Goal: Ask a question: Seek information or help from site administrators or community

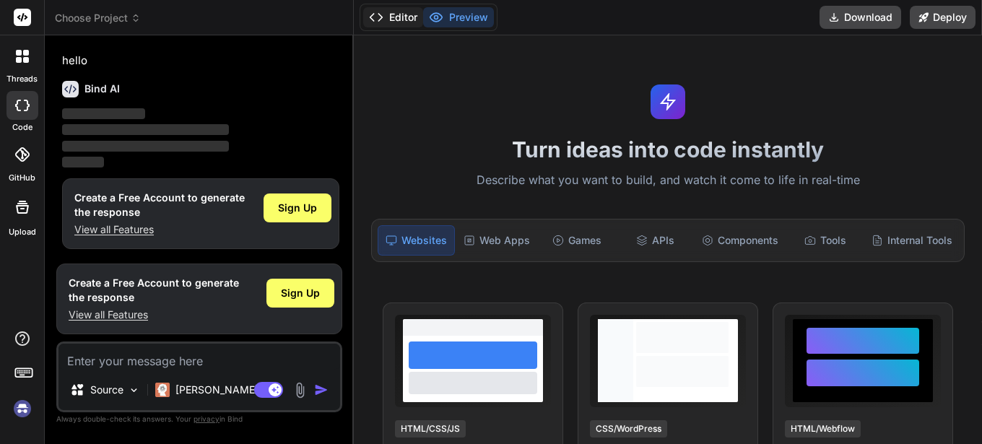
click at [390, 12] on button "Editor" at bounding box center [393, 17] width 60 height 20
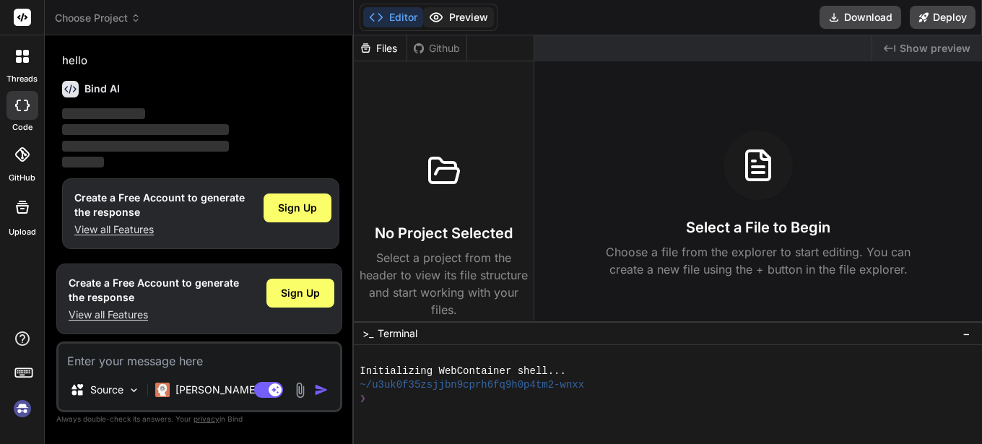
click at [470, 13] on button "Preview" at bounding box center [458, 17] width 71 height 20
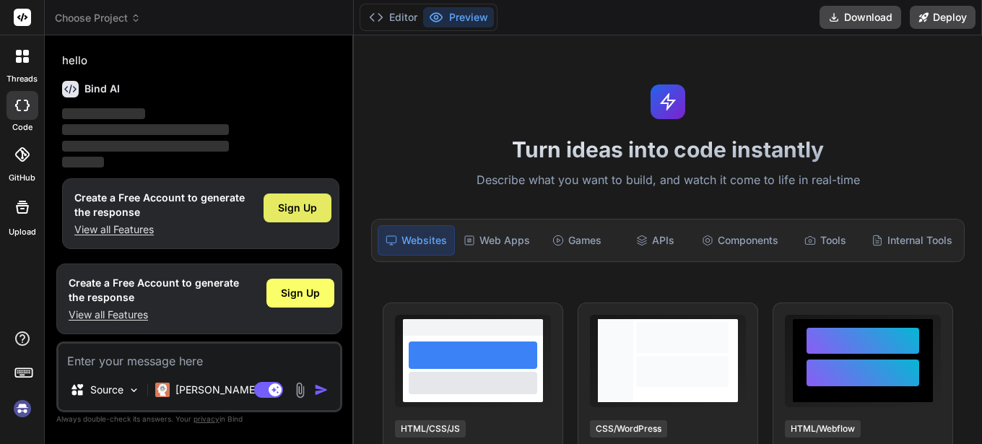
click at [303, 210] on span "Sign Up" at bounding box center [297, 208] width 39 height 14
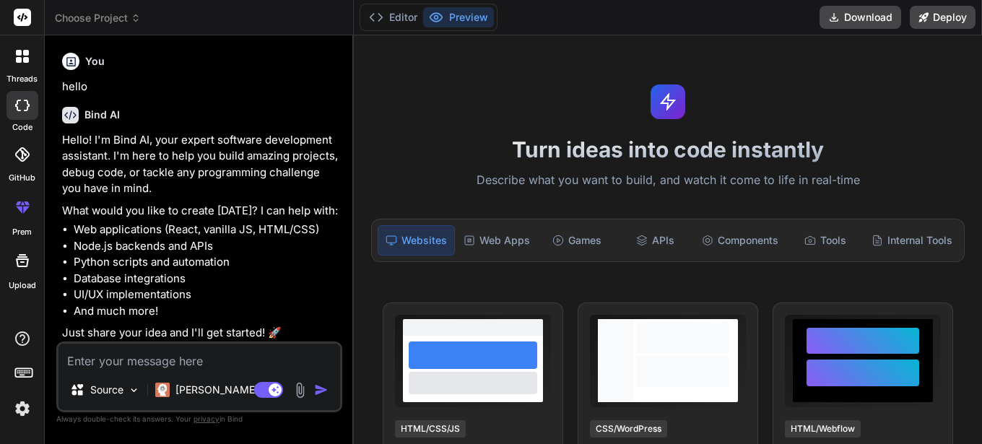
type textarea "x"
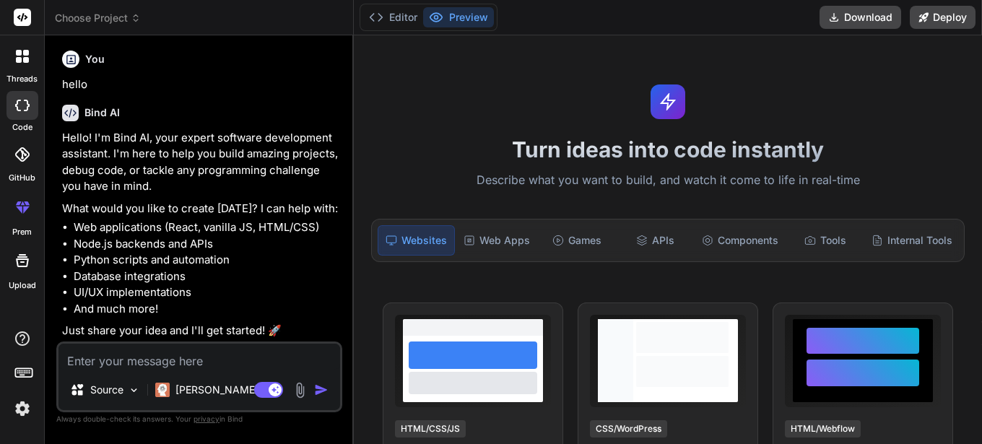
scroll to position [3, 0]
click at [181, 363] on textarea at bounding box center [200, 357] width 282 height 26
type textarea "c"
type textarea "x"
type textarea "ca"
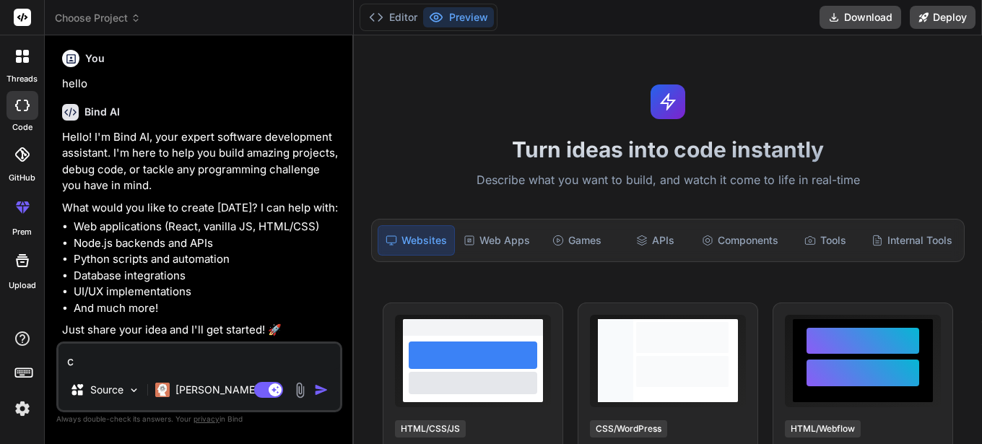
type textarea "x"
type textarea "can"
type textarea "x"
type textarea "can"
type textarea "x"
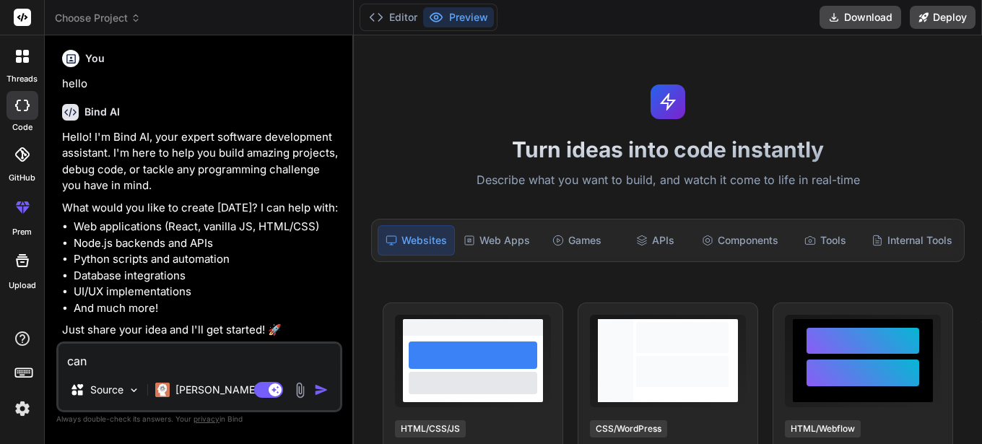
type textarea "can y"
type textarea "x"
type textarea "can yo"
type textarea "x"
type textarea "can you"
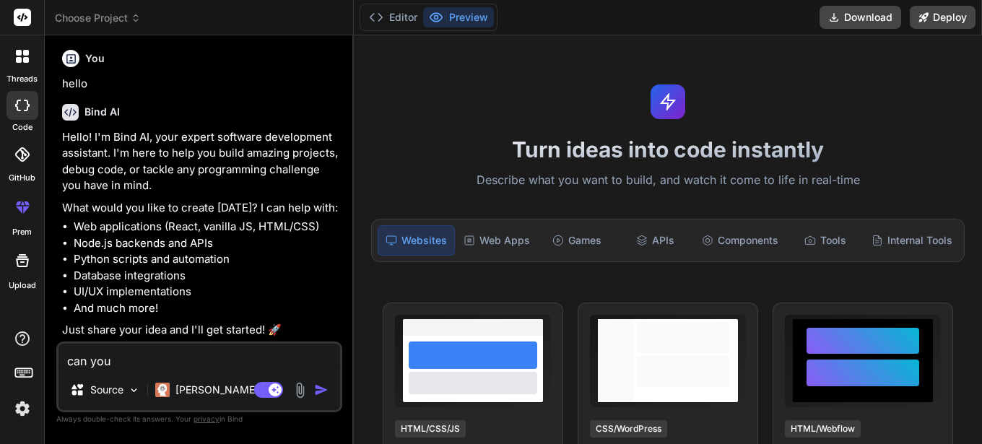
type textarea "x"
type textarea "can you"
type textarea "x"
type textarea "can you m"
type textarea "x"
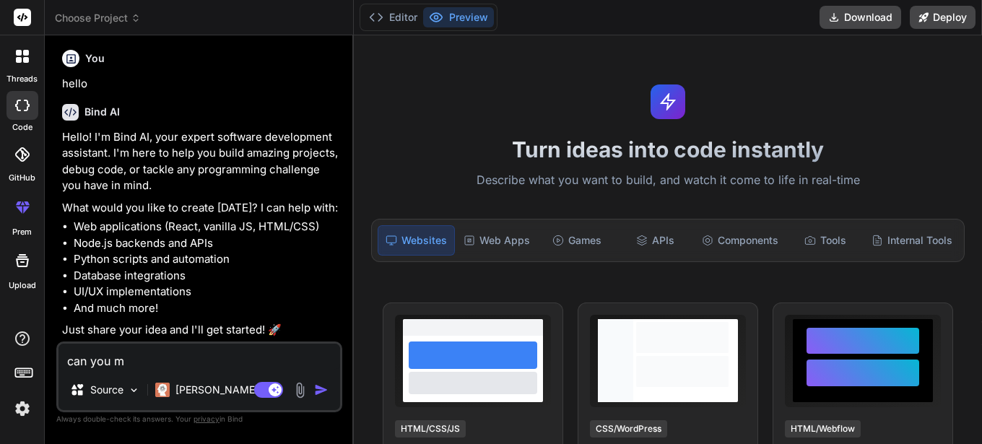
type textarea "can you ma"
type textarea "x"
type textarea "can you mak"
type textarea "x"
type textarea "can you make"
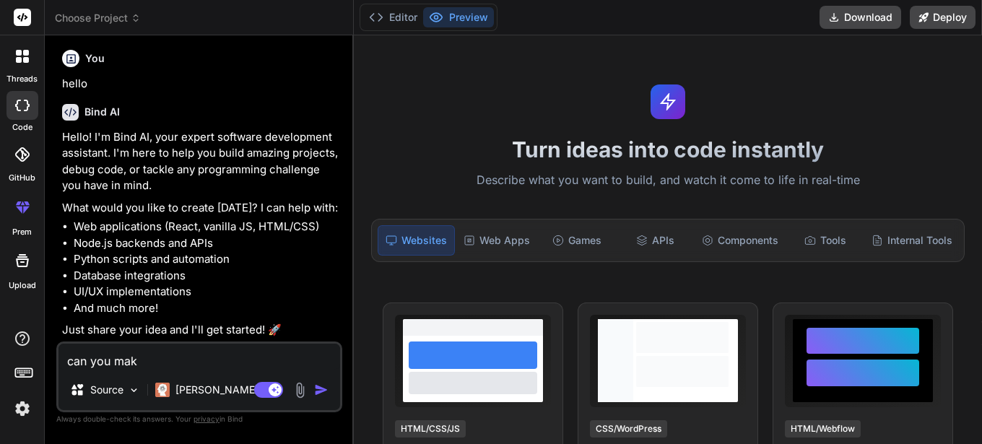
type textarea "x"
type textarea "can you make"
type textarea "x"
type textarea "can you make a"
type textarea "x"
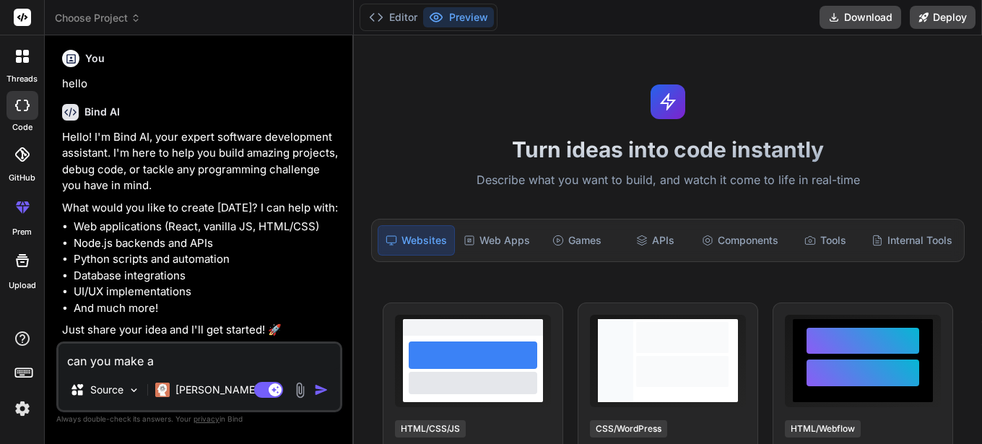
type textarea "can you make an"
type textarea "x"
type textarea "can you make and"
type textarea "x"
type textarea "can you make andr"
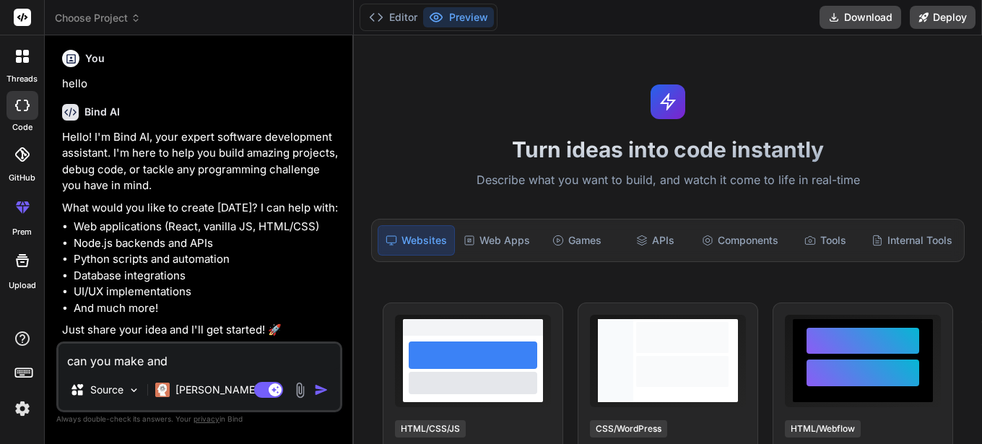
type textarea "x"
type textarea "can you make andro"
type textarea "x"
type textarea "can you make androi"
type textarea "x"
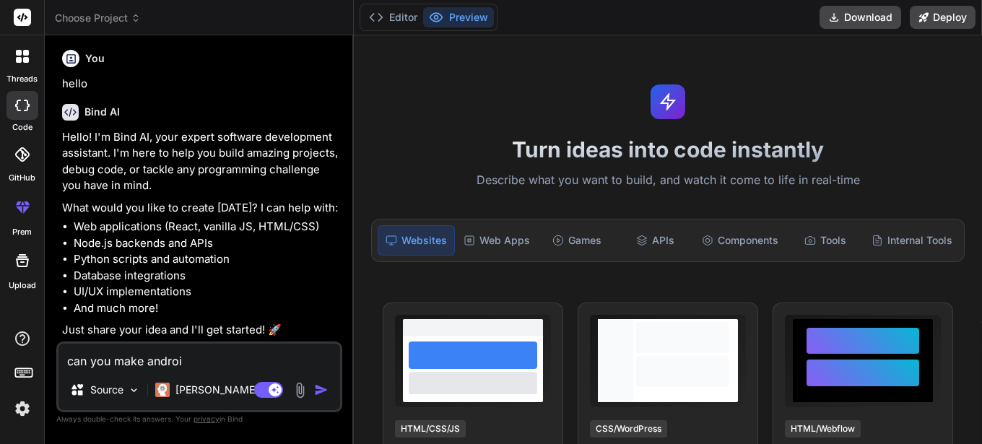
type textarea "can you make android"
type textarea "x"
type textarea "can you make android"
type textarea "x"
type textarea "can you make android a"
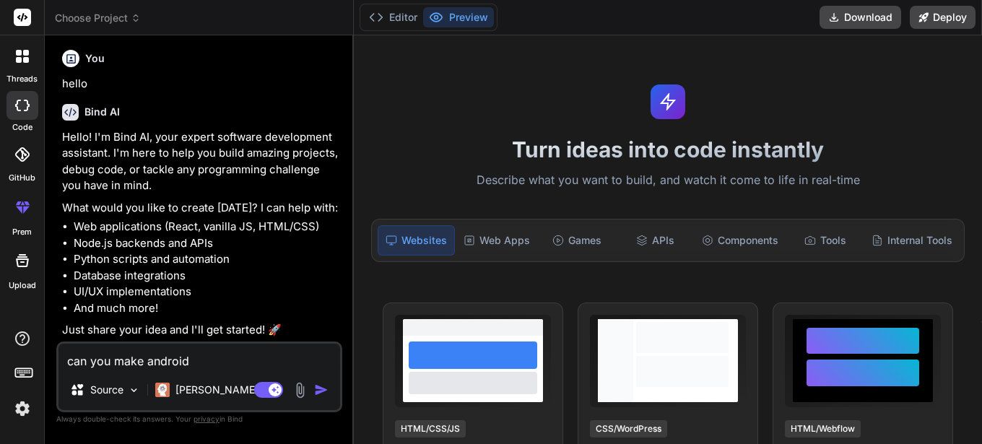
type textarea "x"
type textarea "can you make android ap"
type textarea "x"
type textarea "can you make android app"
type textarea "x"
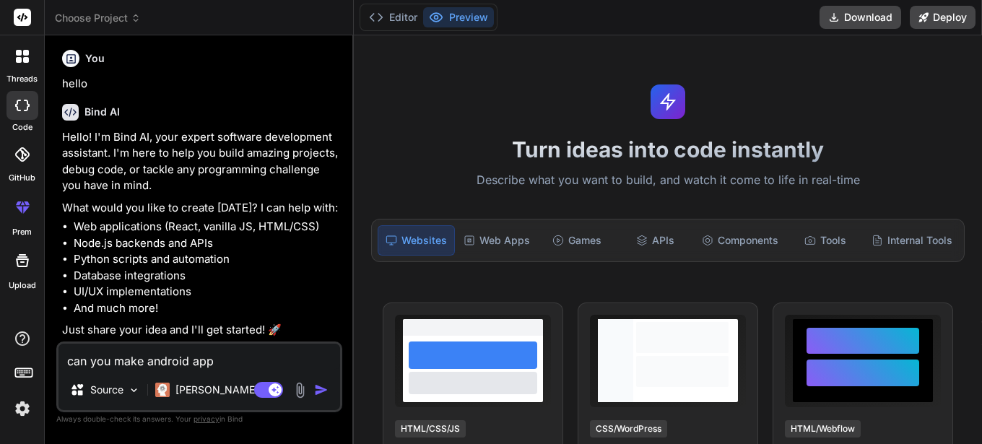
type textarea "can you make android apps"
type textarea "x"
type textarea "can you make android apps?"
type textarea "x"
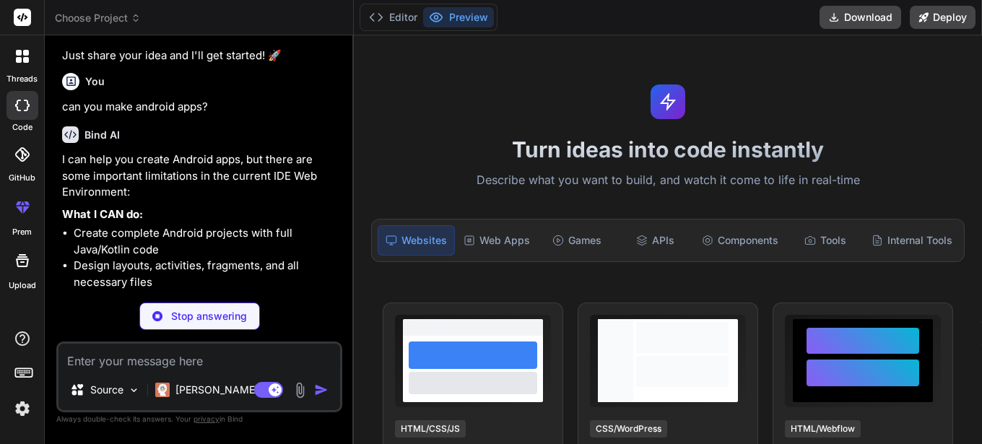
scroll to position [226, 0]
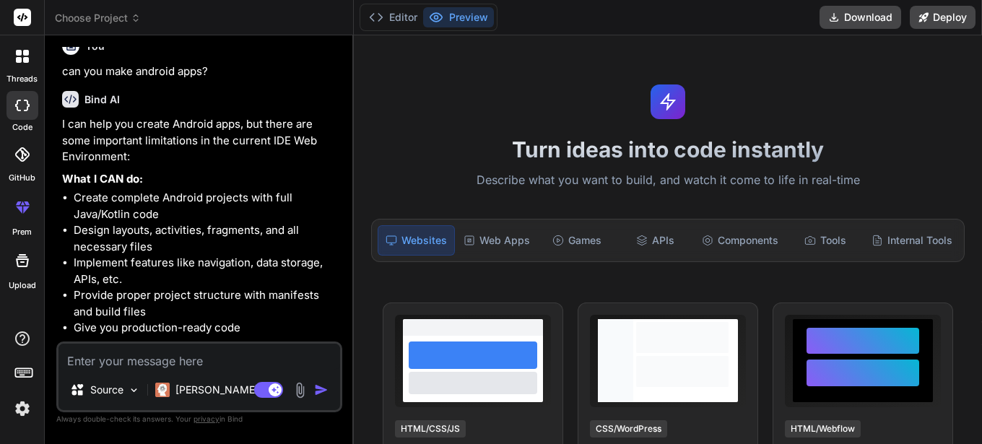
type textarea "x"
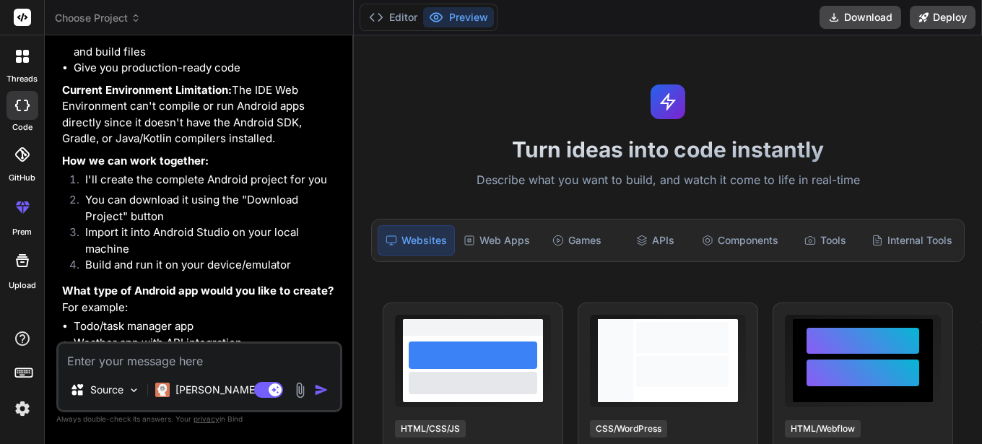
scroll to position [688, 0]
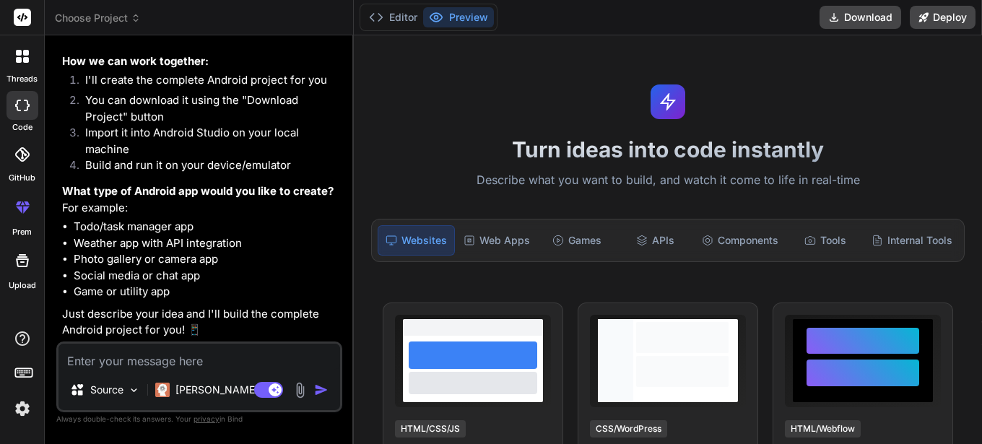
click at [81, 293] on li "Game or utility app" at bounding box center [207, 292] width 266 height 17
copy li "Game"
click at [154, 360] on textarea at bounding box center [200, 357] width 282 height 26
paste textarea "Game"
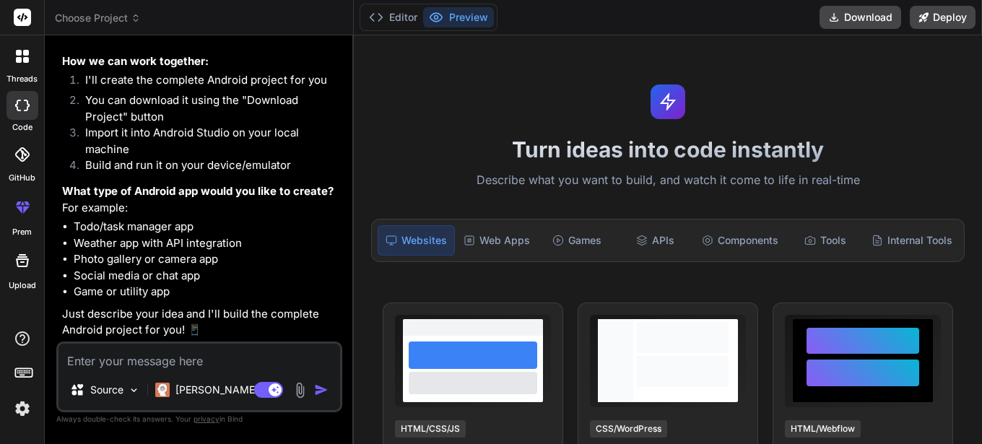
type textarea "Game"
type textarea "x"
type textarea "Game"
type textarea "x"
type textarea "Game."
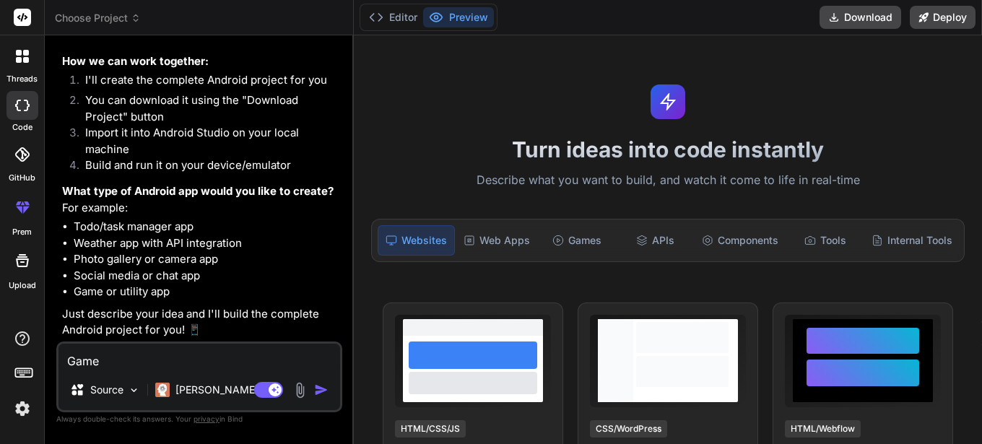
type textarea "x"
type textarea "Game."
type textarea "x"
type textarea "Game. d"
type textarea "x"
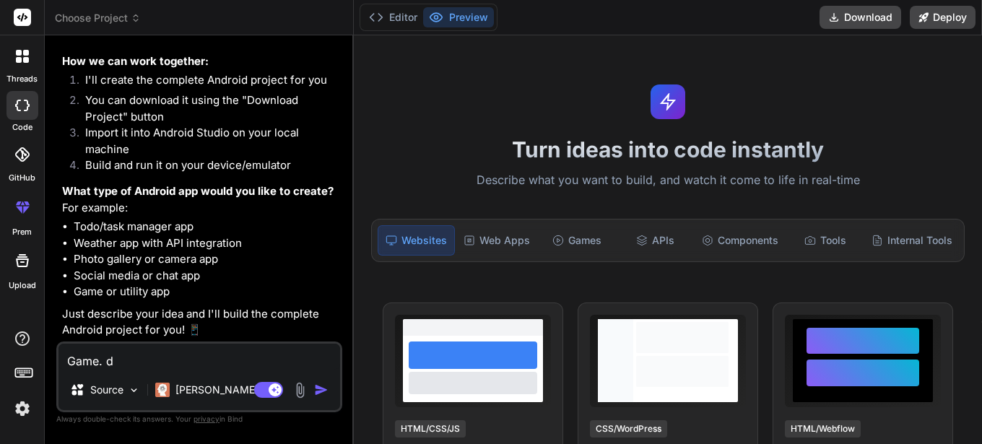
type textarea "Game."
type textarea "x"
type textarea "Game."
type textarea "x"
type textarea "Game"
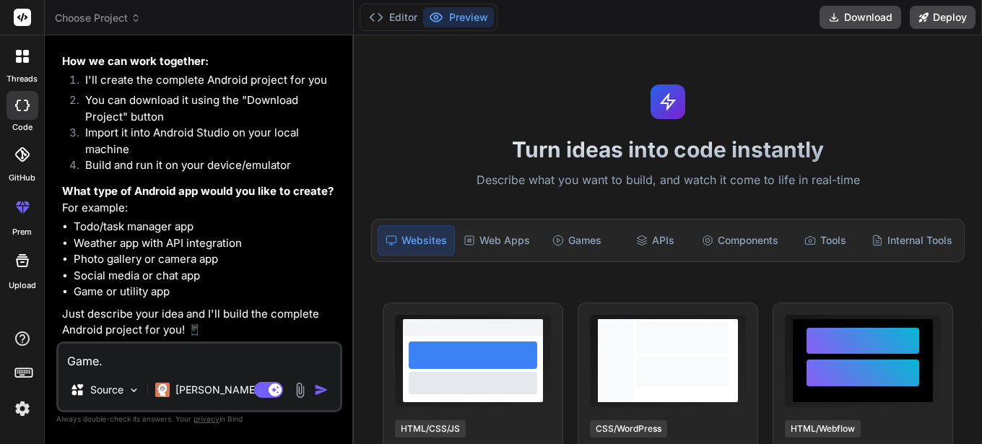
type textarea "x"
type textarea "sGame"
type textarea "x"
type textarea "snGame"
type textarea "x"
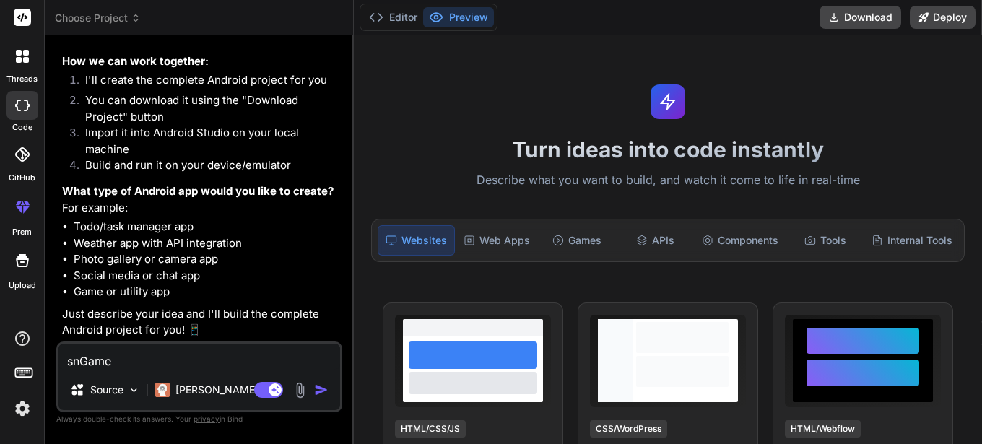
type textarea "snaGame"
type textarea "x"
type textarea "snakGame"
type textarea "x"
type textarea "snakeGame"
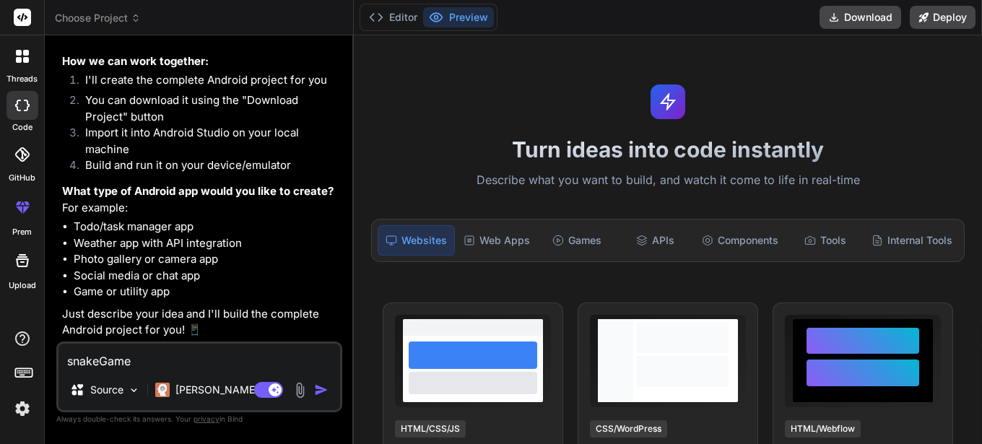
type textarea "x"
type textarea "snake Game"
type textarea "x"
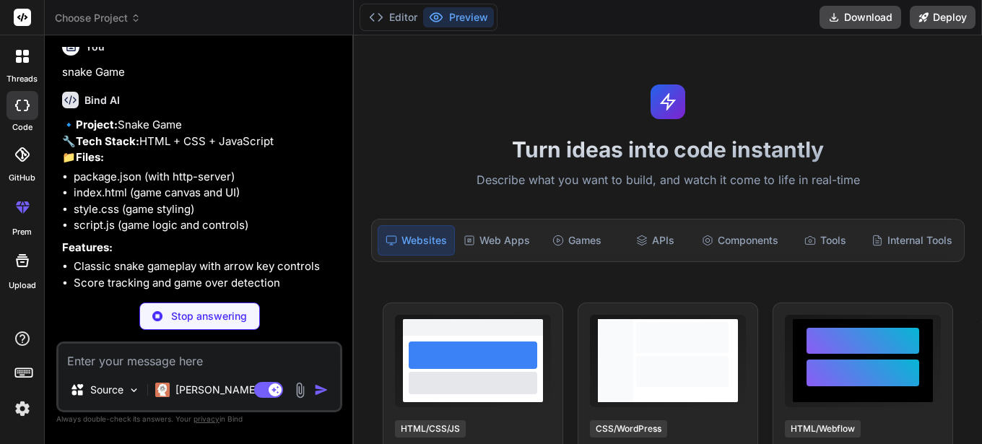
scroll to position [1027, 0]
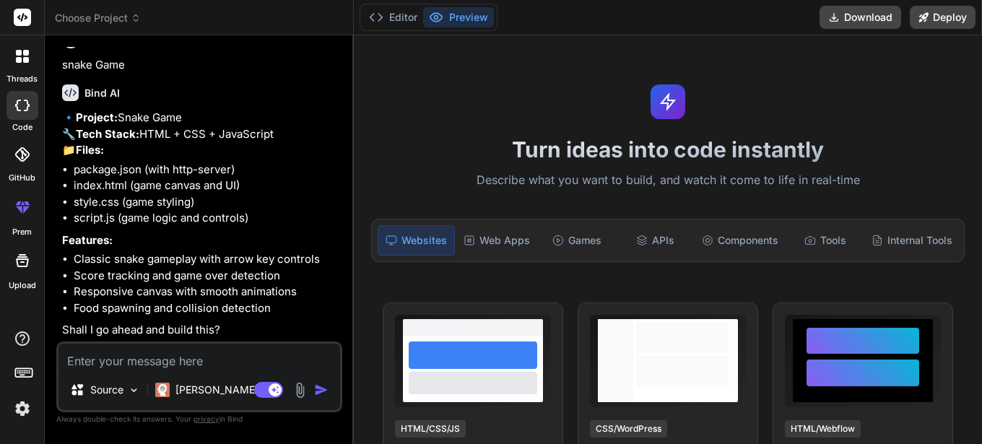
type textarea "x"
type textarea "i"
type textarea "x"
type textarea "it"
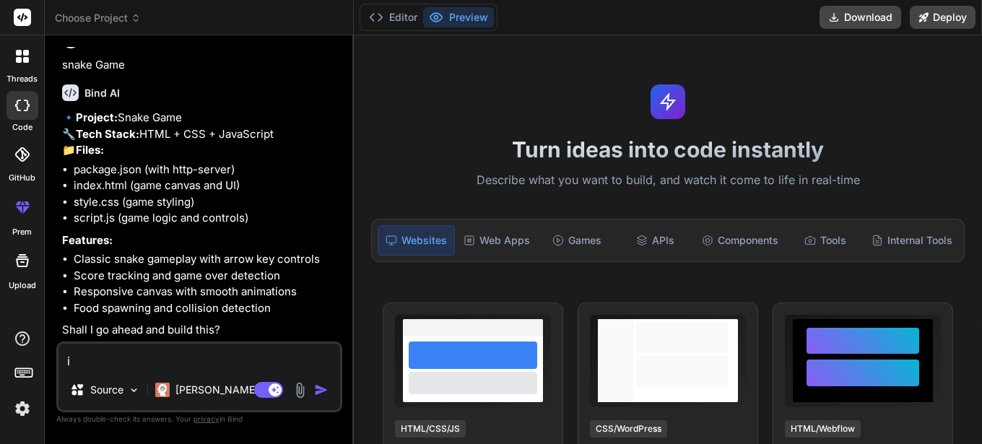
type textarea "x"
type textarea "it"
type textarea "x"
type textarea "it m"
type textarea "x"
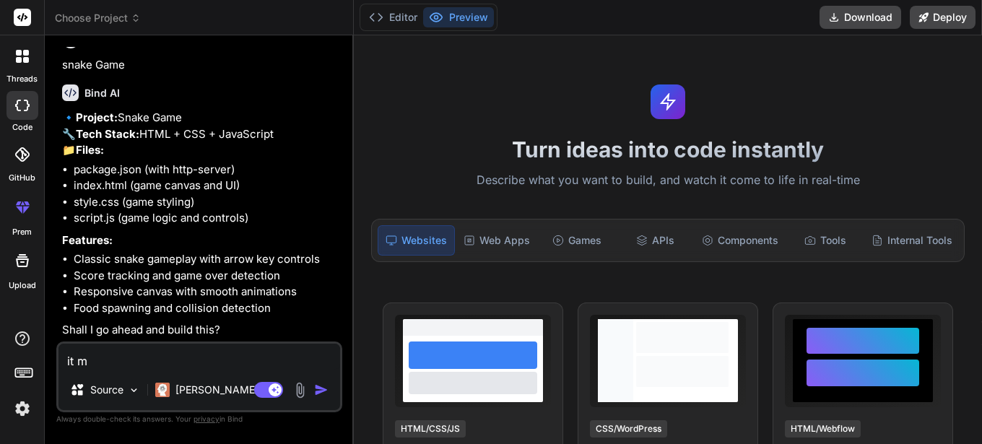
type textarea "it mu"
type textarea "x"
type textarea "it mus"
type textarea "x"
type textarea "it must"
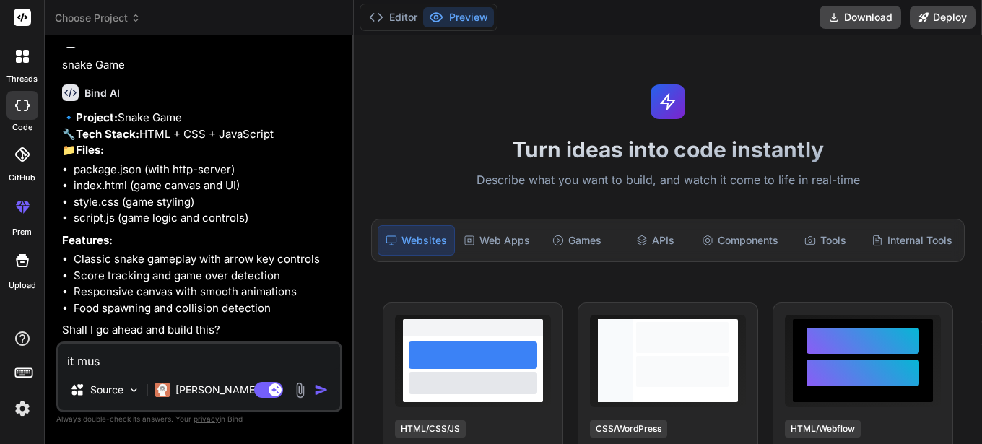
type textarea "x"
type textarea "it must"
type textarea "x"
type textarea "it must b"
type textarea "x"
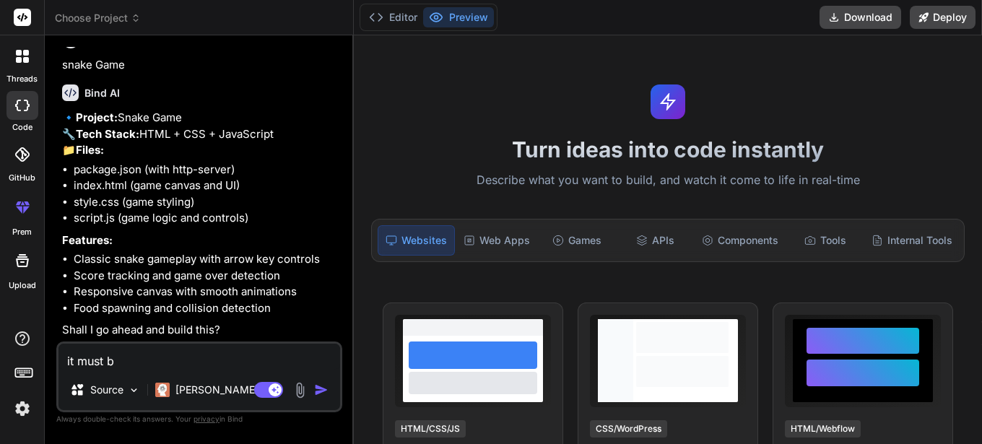
type textarea "it must be"
type textarea "x"
type textarea "it must be"
type textarea "x"
type textarea "it must be f"
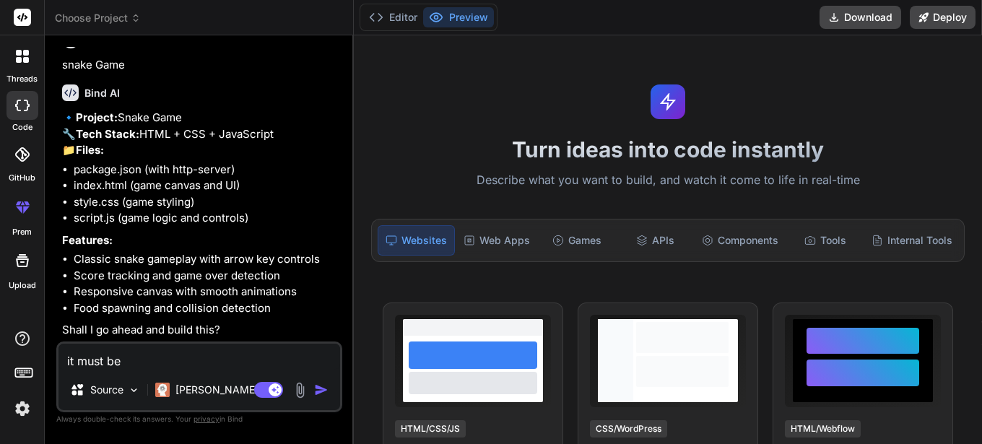
type textarea "x"
type textarea "it must be fo"
type textarea "x"
type textarea "it must be for"
type textarea "x"
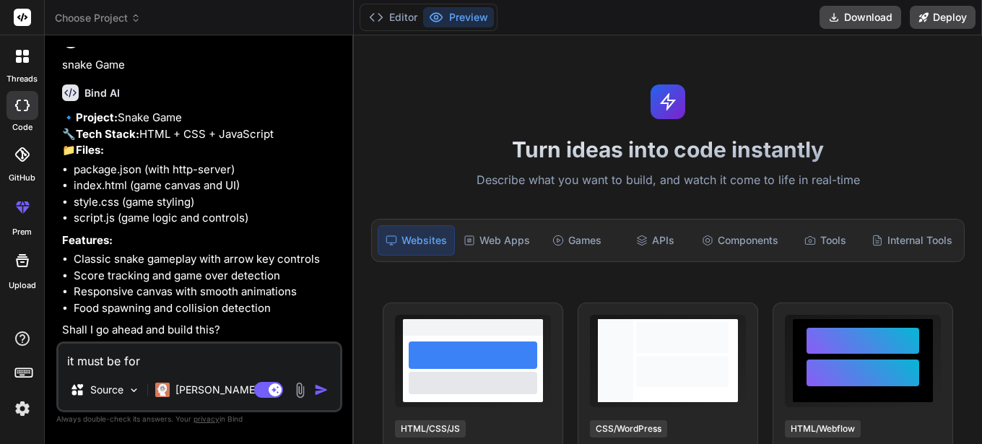
type textarea "it must be for"
type textarea "x"
type textarea "it must be for a"
type textarea "x"
type textarea "it must be for an"
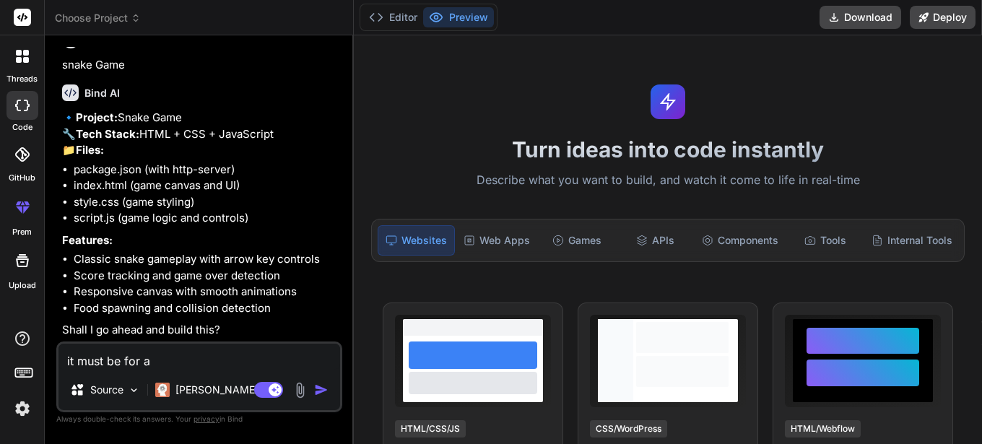
type textarea "x"
type textarea "it must be for and"
type textarea "x"
type textarea "it must be for andr"
type textarea "x"
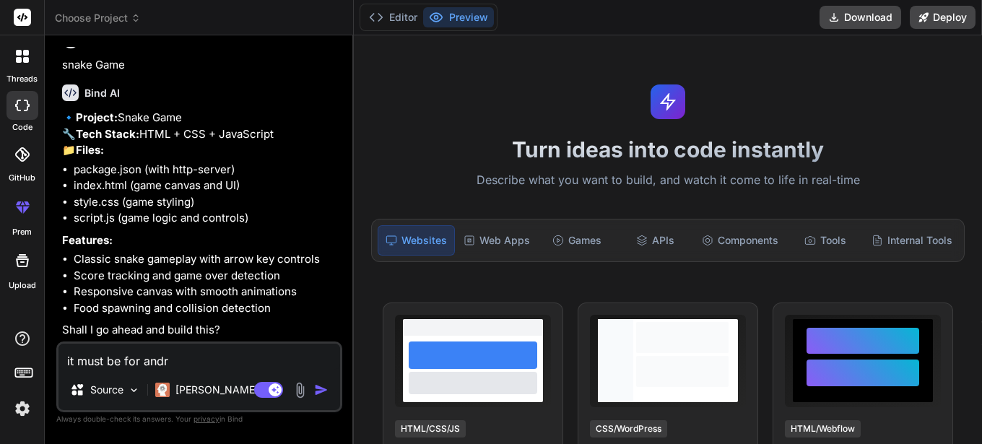
type textarea "it must be for andro"
type textarea "x"
type textarea "it must be for androi"
type textarea "x"
type textarea "it must be for android"
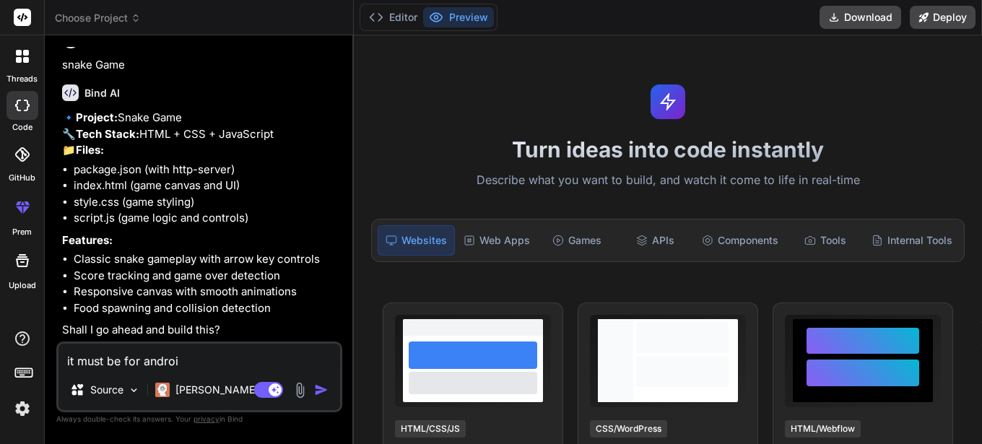
type textarea "x"
type textarea "it must be for android"
type textarea "x"
type textarea "it must be for android p"
type textarea "x"
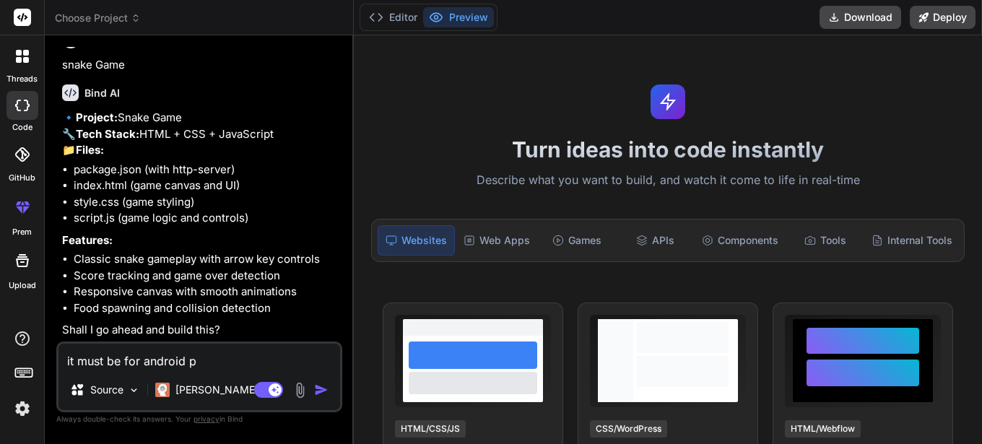
type textarea "it must be for android pl"
type textarea "x"
type textarea "it must be for android ple"
type textarea "x"
type textarea "it must be for android plea"
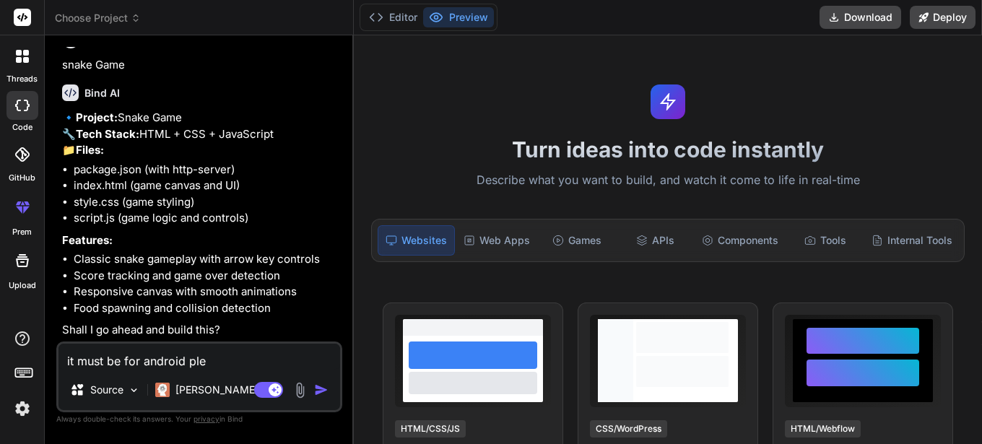
type textarea "x"
type textarea "it must be for android pleas"
type textarea "x"
type textarea "it must be for android please"
type textarea "x"
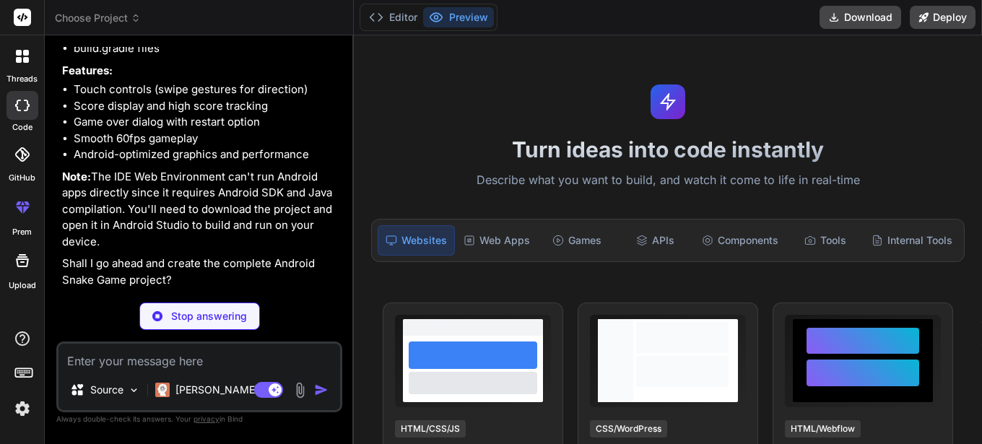
scroll to position [1571, 0]
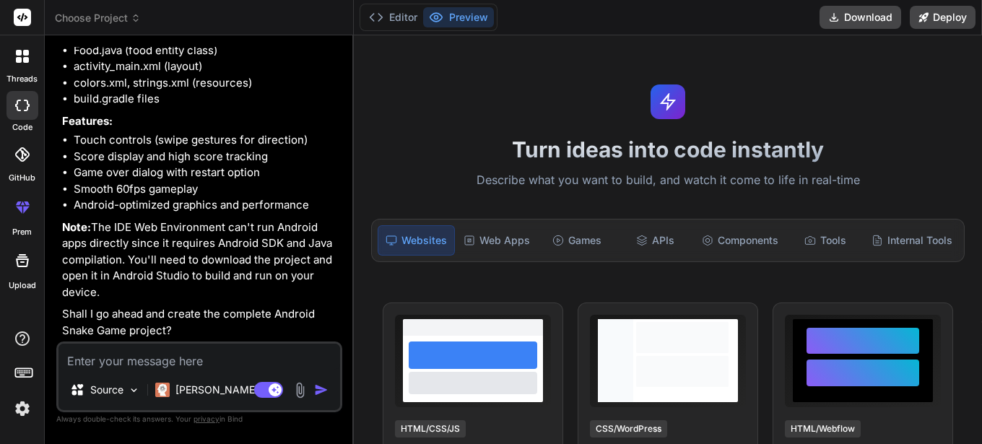
type textarea "x"
type textarea "y"
type textarea "x"
type textarea "ye"
type textarea "x"
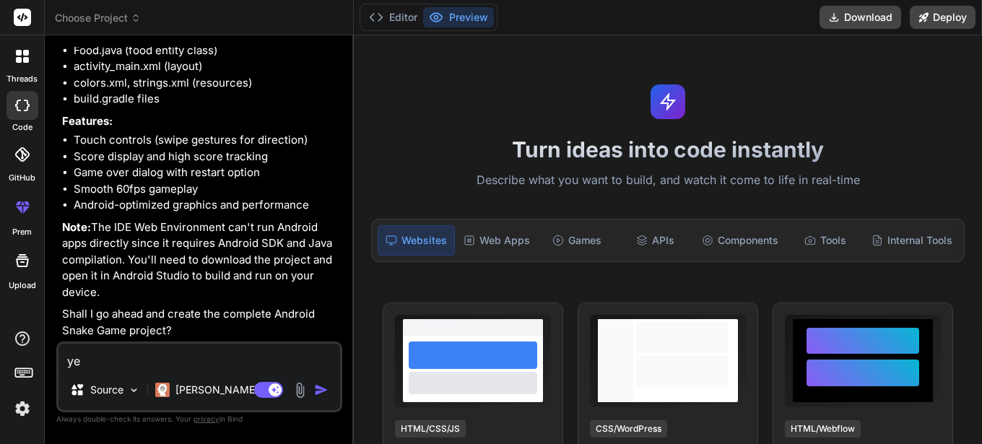
type textarea "yes"
type textarea "x"
type textarea "yes"
type textarea "x"
type textarea "yes p"
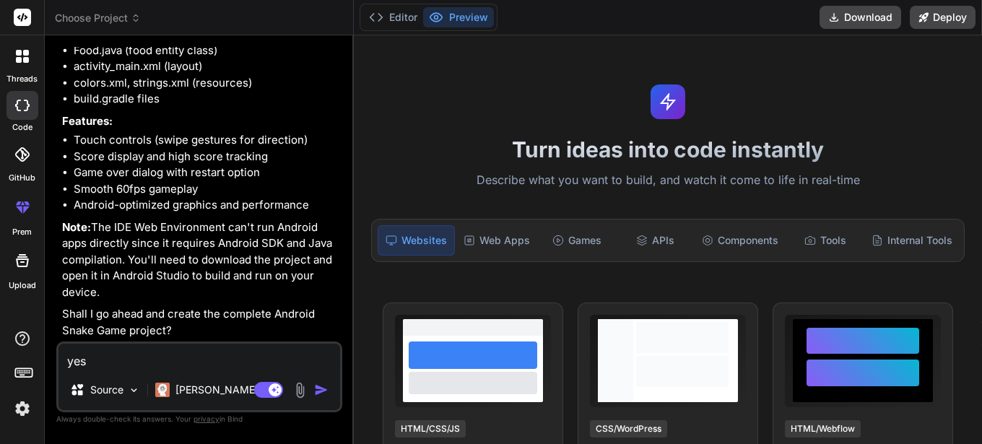
type textarea "x"
type textarea "yes pl"
type textarea "x"
type textarea "yes ple"
type textarea "x"
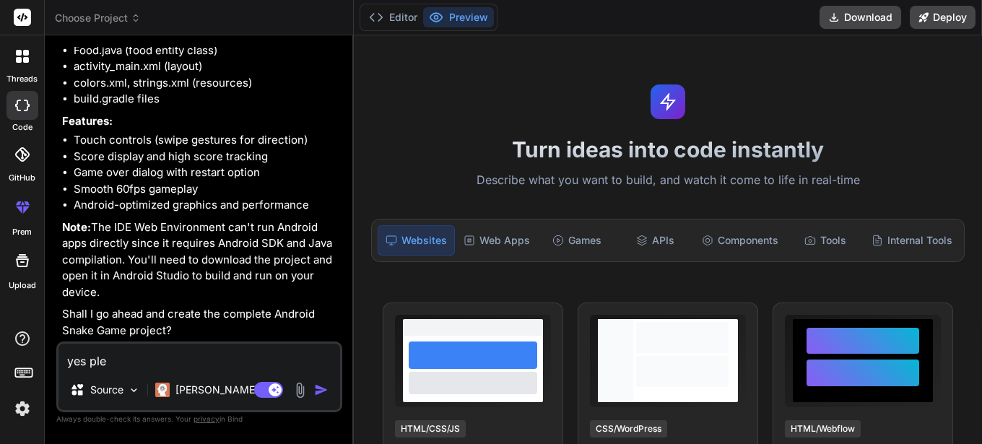
type textarea "yes plea"
type textarea "x"
type textarea "yes pleas"
type textarea "x"
type textarea "yes please"
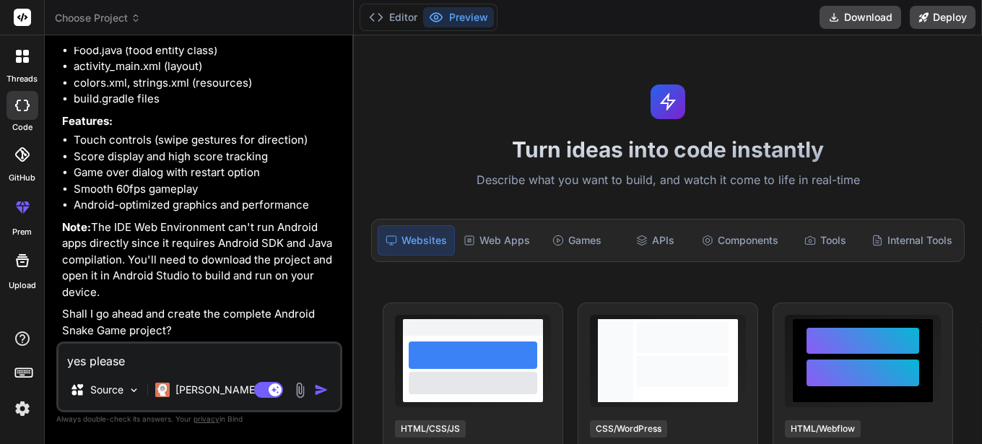
type textarea "x"
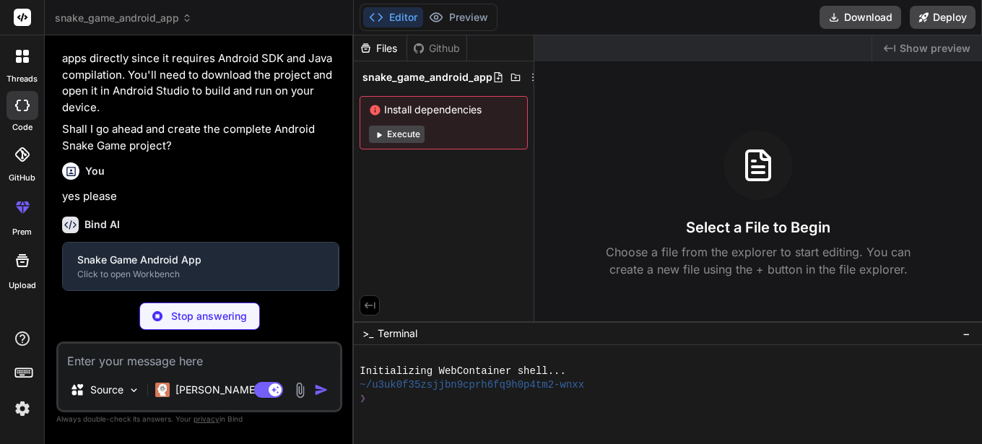
scroll to position [1755, 0]
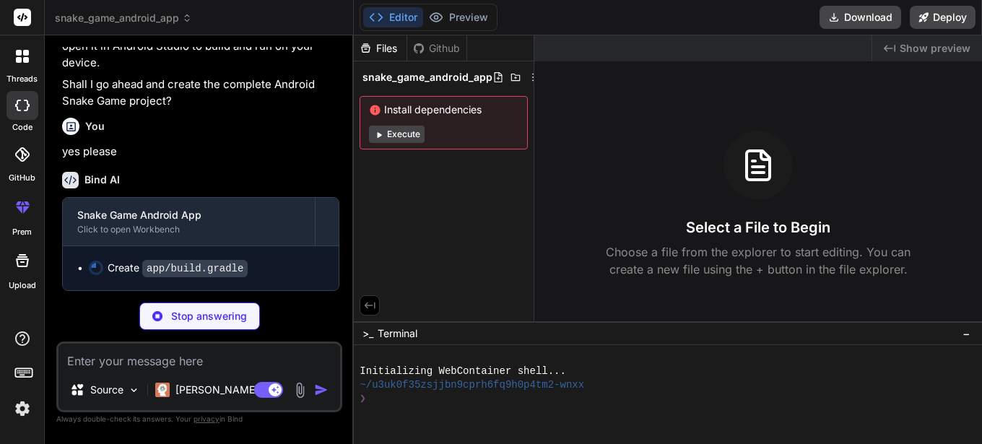
click at [409, 136] on button "Execute" at bounding box center [397, 134] width 56 height 17
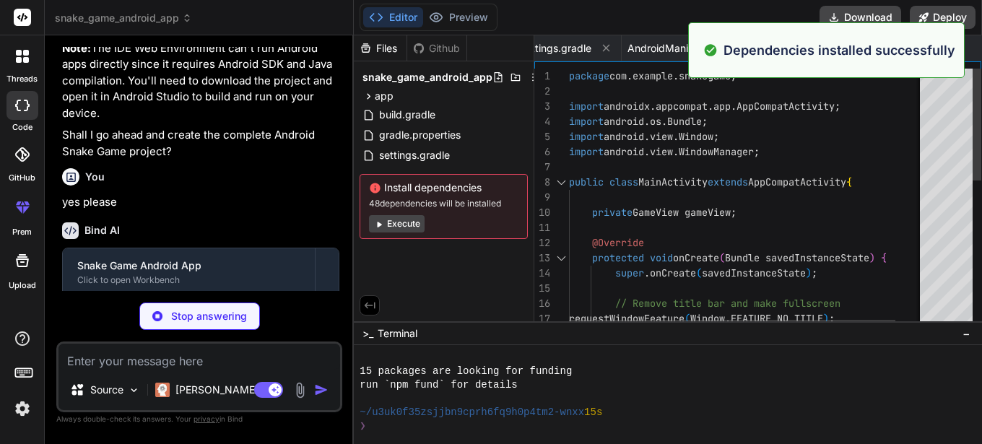
scroll to position [178, 0]
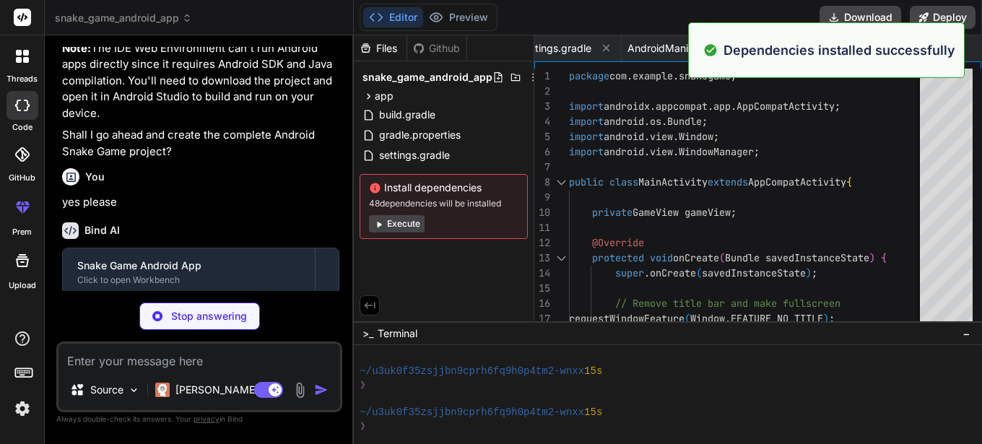
click at [396, 220] on button "Execute" at bounding box center [397, 223] width 56 height 17
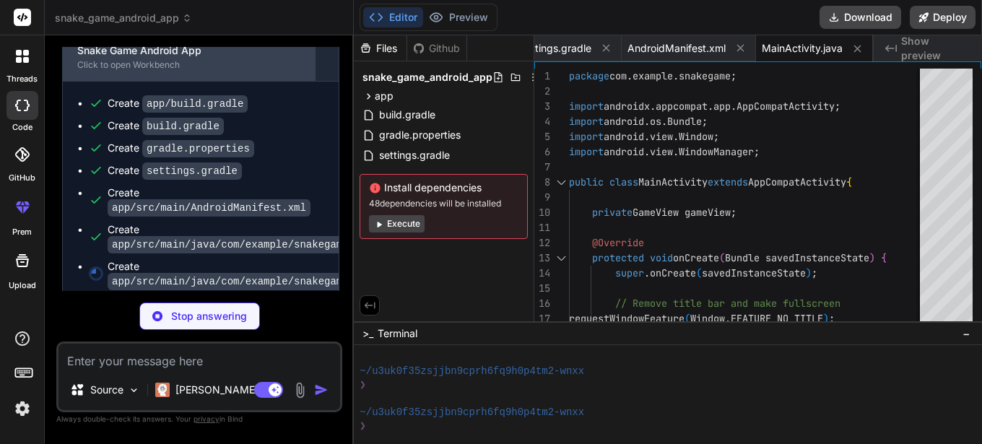
scroll to position [1980, 0]
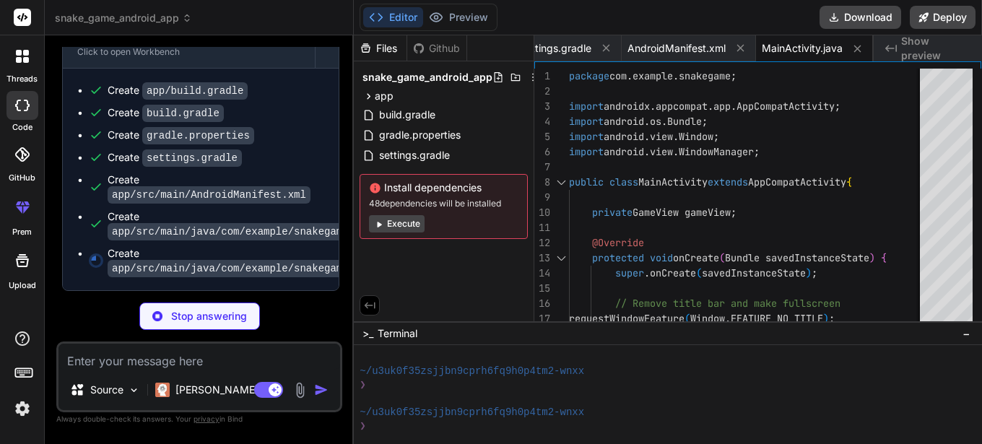
click at [398, 223] on button "Execute" at bounding box center [397, 223] width 56 height 17
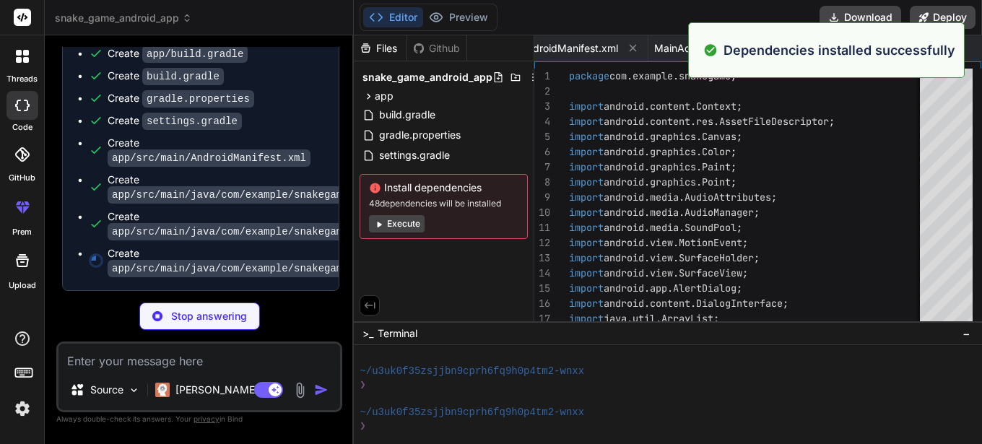
scroll to position [590, 0]
click at [401, 216] on button "Execute" at bounding box center [397, 223] width 56 height 17
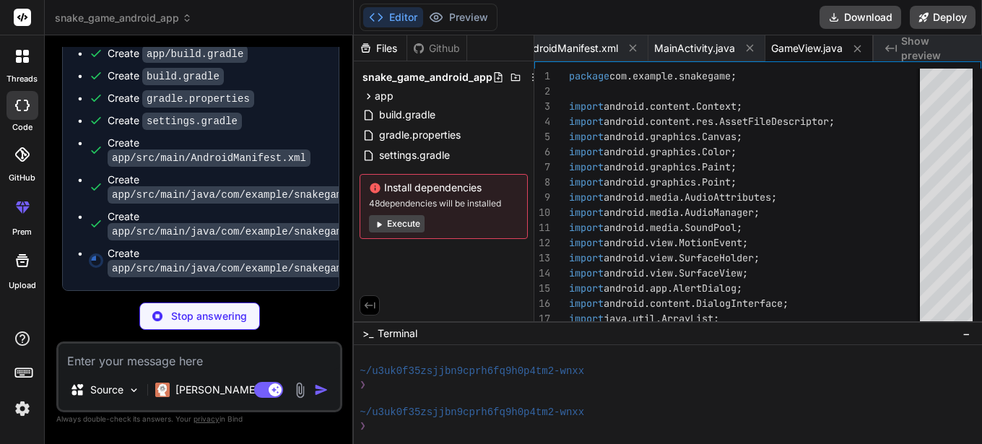
scroll to position [2017, 0]
click at [385, 217] on button "Execute" at bounding box center [397, 223] width 56 height 17
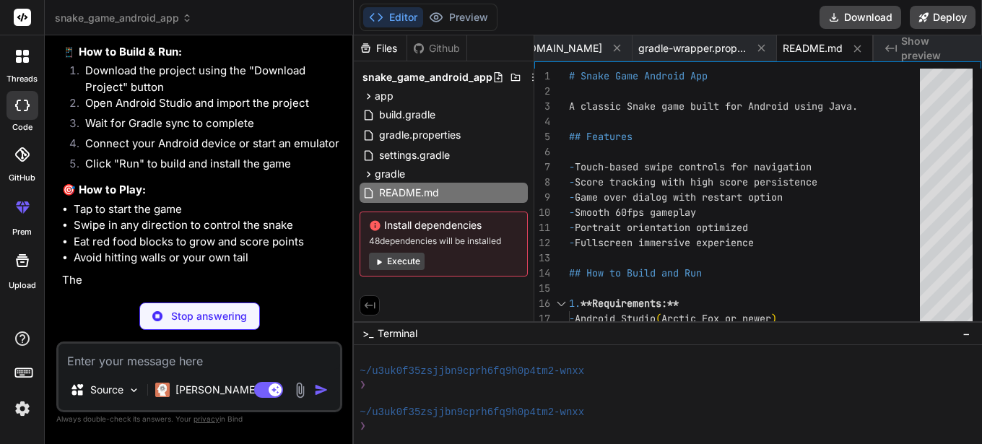
scroll to position [2698, 0]
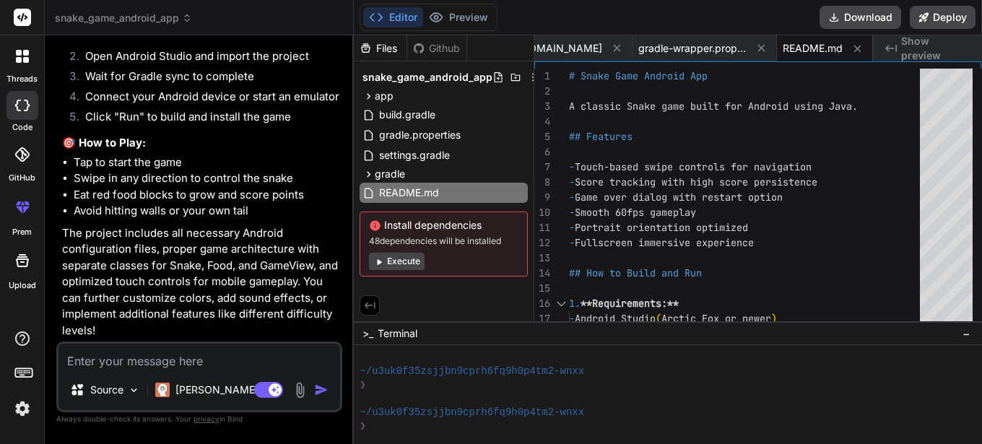
click at [399, 259] on button "Execute" at bounding box center [397, 261] width 56 height 17
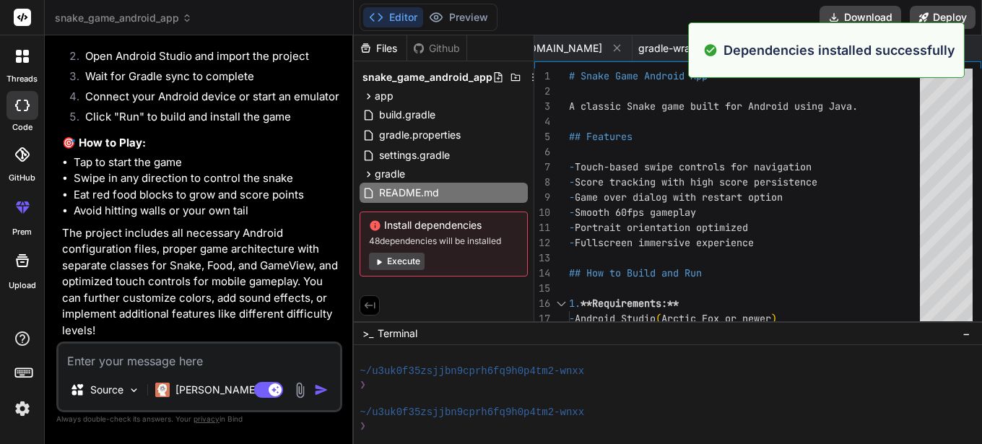
scroll to position [1208, 0]
click at [386, 254] on button "Execute" at bounding box center [397, 261] width 56 height 17
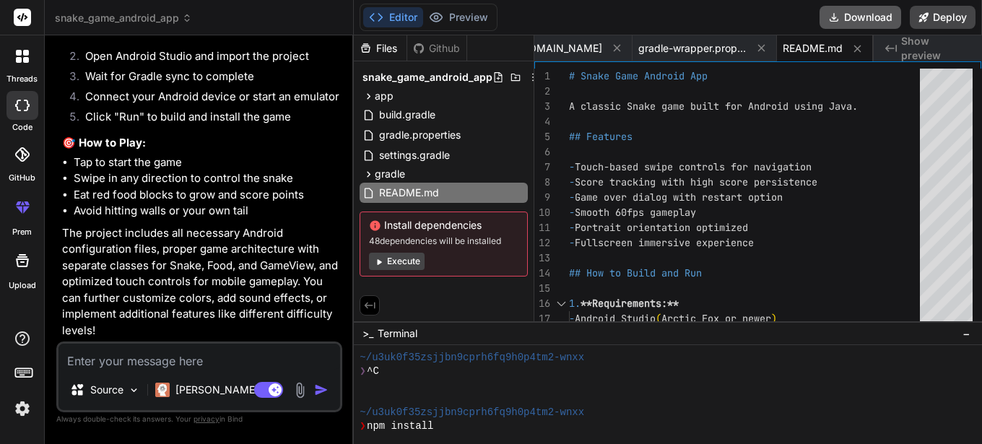
click at [836, 13] on icon at bounding box center [834, 18] width 12 height 12
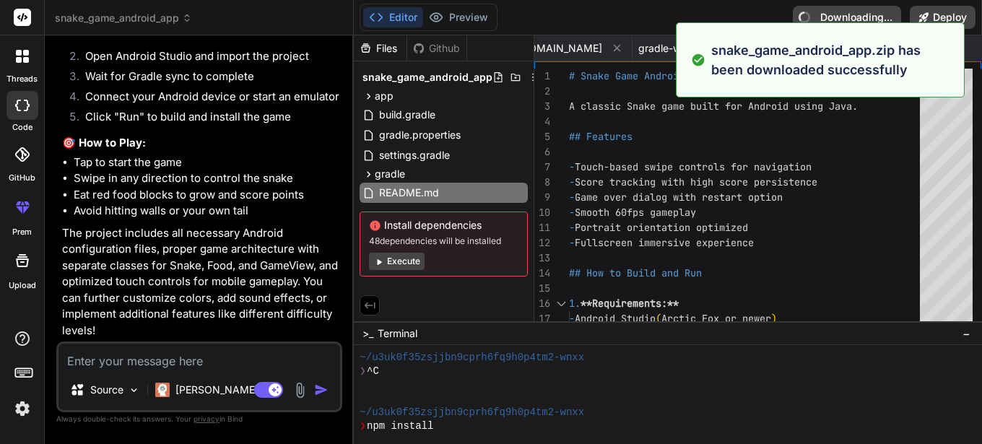
type textarea "x"
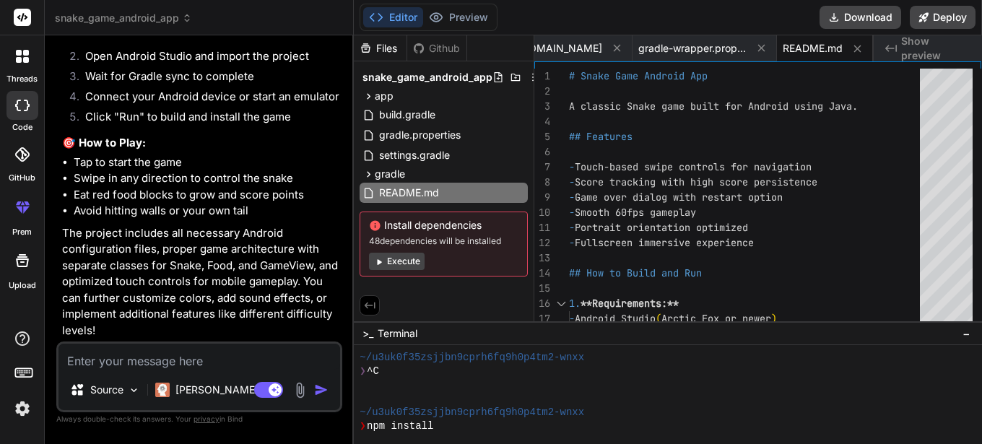
scroll to position [2683, 0]
click at [171, 360] on textarea at bounding box center [200, 357] width 282 height 26
paste textarea "Your build is currently configured to use incompatible Java 21.0.6 and Gradle 8…"
type textarea "Your build is currently configured to use incompatible Java 21.0.6 and Gradle 8…"
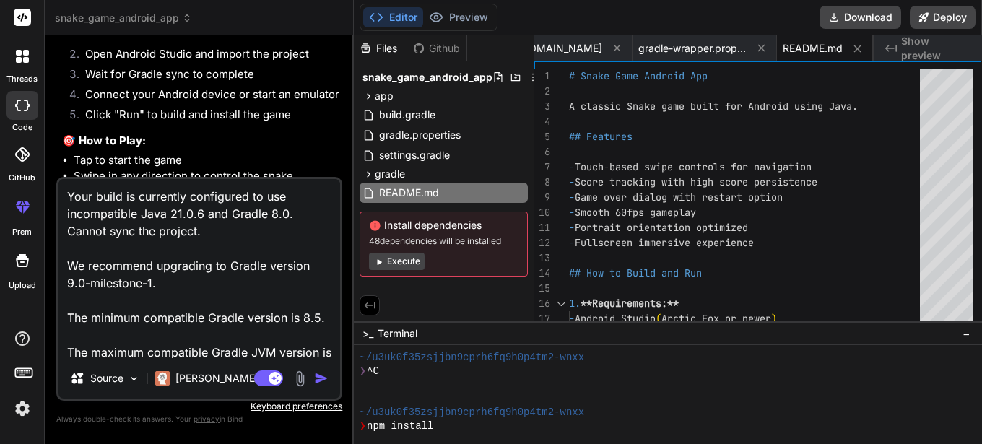
scroll to position [105, 0]
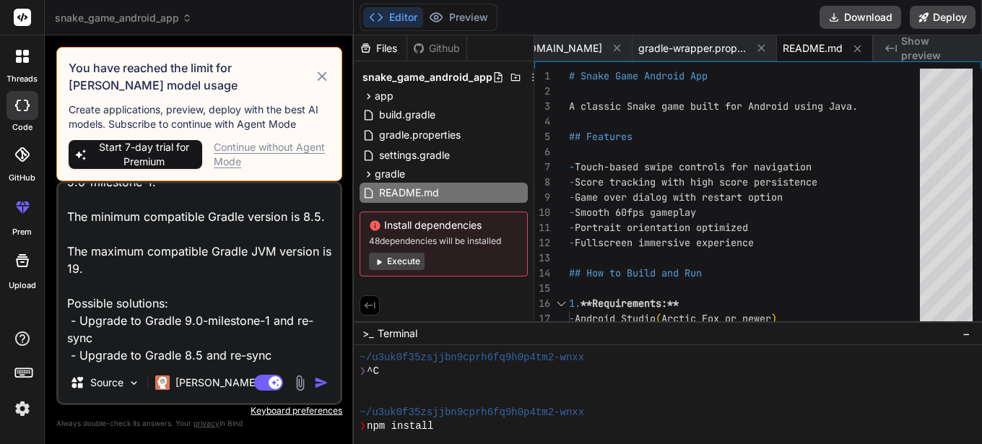
type textarea "x"
type textarea "Your build is currently configured to use incompatible Java 21.0.6 and Gradle 8…"
click at [319, 75] on icon at bounding box center [322, 76] width 17 height 17
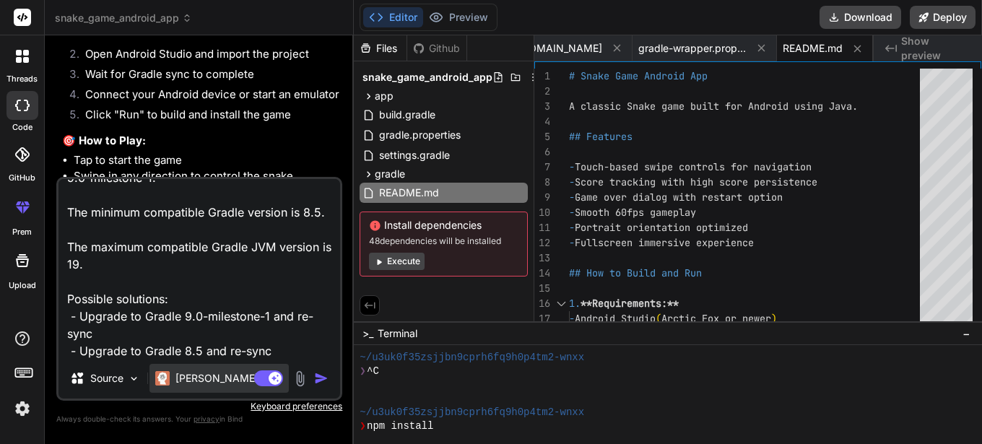
click at [199, 387] on div "[PERSON_NAME] 4 S.." at bounding box center [219, 378] width 139 height 29
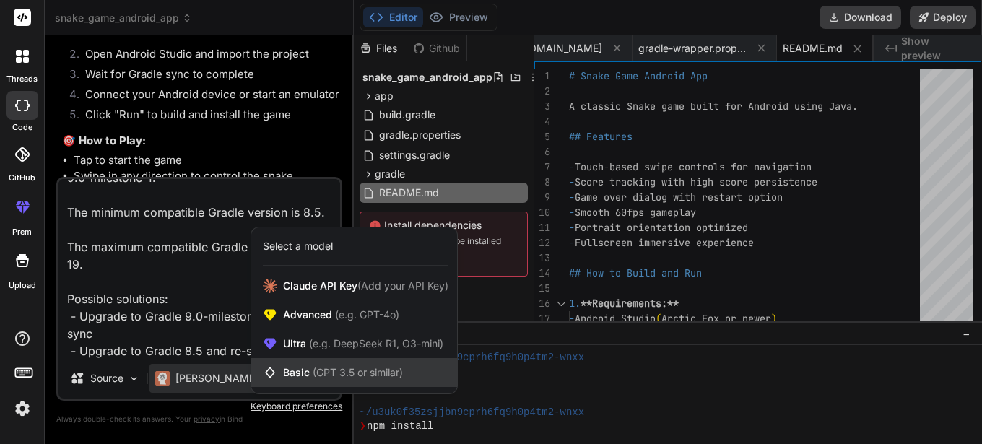
click at [291, 374] on span "Basic (GPT 3.5 or similar)" at bounding box center [343, 372] width 120 height 14
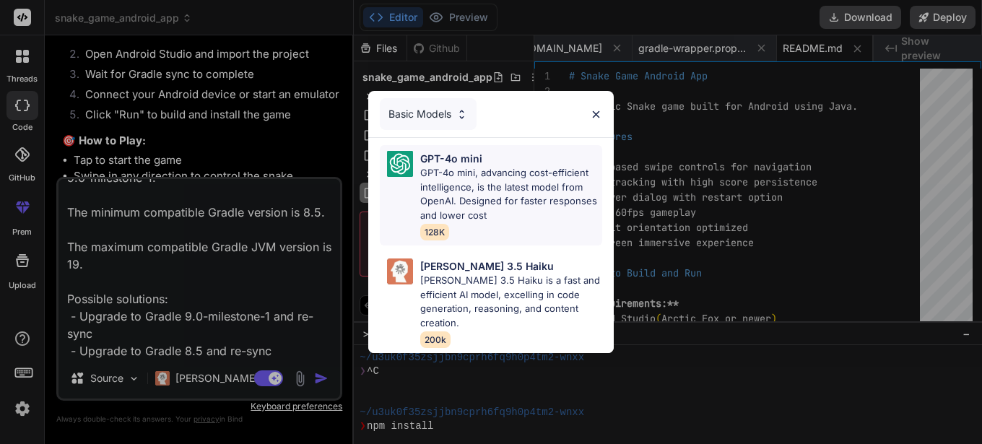
click at [481, 173] on p "GPT-4o mini, advancing cost-efficient intelligence, is the latest model from Op…" at bounding box center [511, 194] width 182 height 56
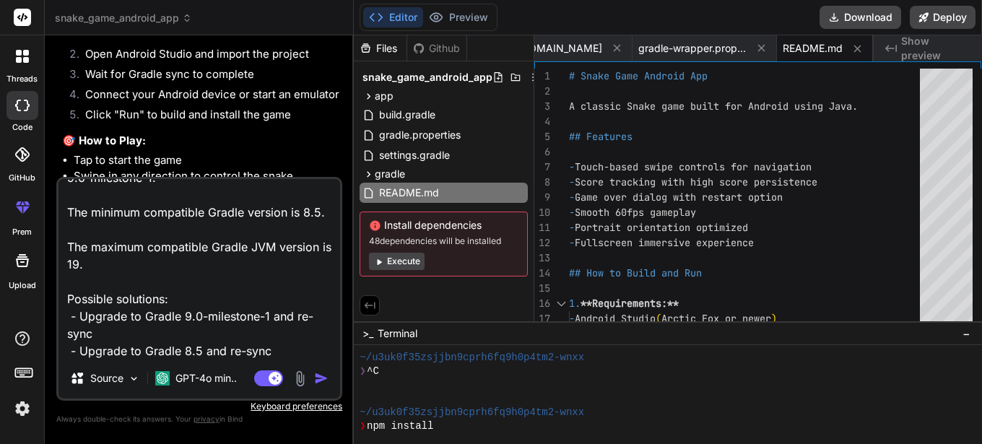
click at [321, 375] on img "button" at bounding box center [321, 378] width 14 height 14
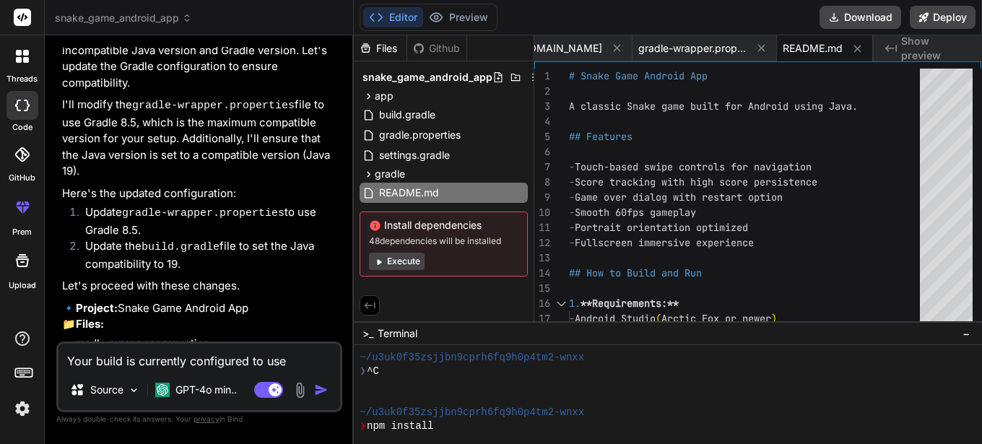
scroll to position [3332, 0]
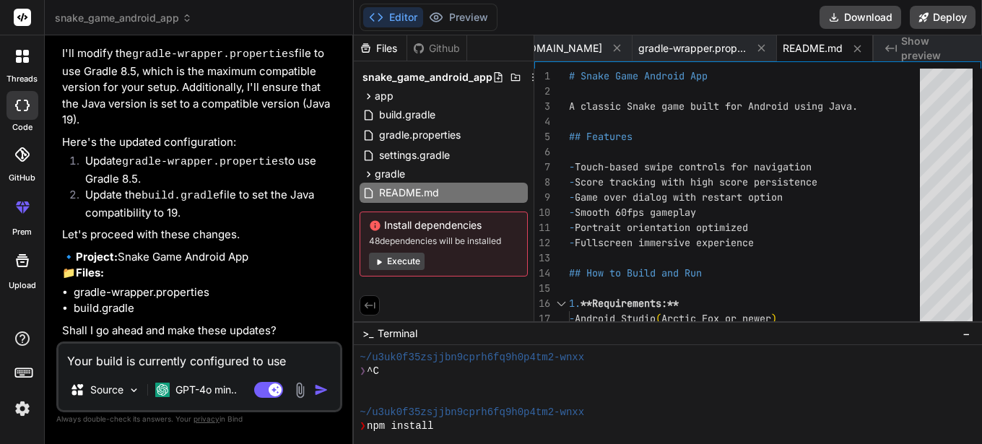
type textarea "x"
drag, startPoint x: 152, startPoint y: 355, endPoint x: 159, endPoint y: 342, distance: 14.2
click at [152, 353] on textarea "Your build is currently configured to use incompatible Java 21.0.6 and Gradle 8…" at bounding box center [200, 357] width 282 height 26
type textarea "y"
type textarea "x"
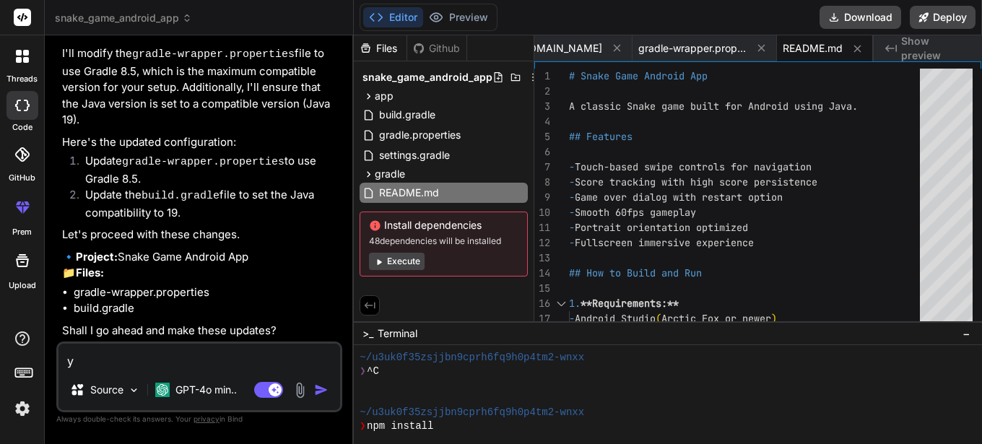
type textarea "ye"
type textarea "x"
type textarea "yes"
type textarea "x"
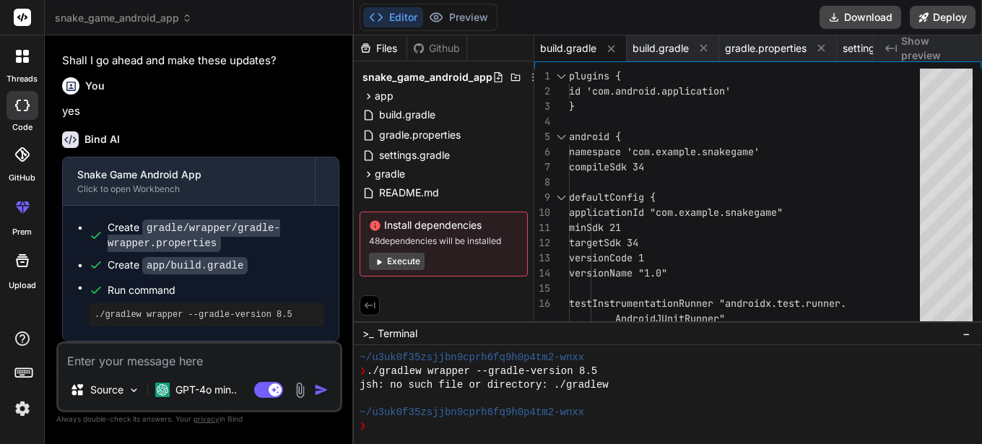
scroll to position [1523, 0]
click at [400, 264] on button "Execute" at bounding box center [397, 261] width 56 height 17
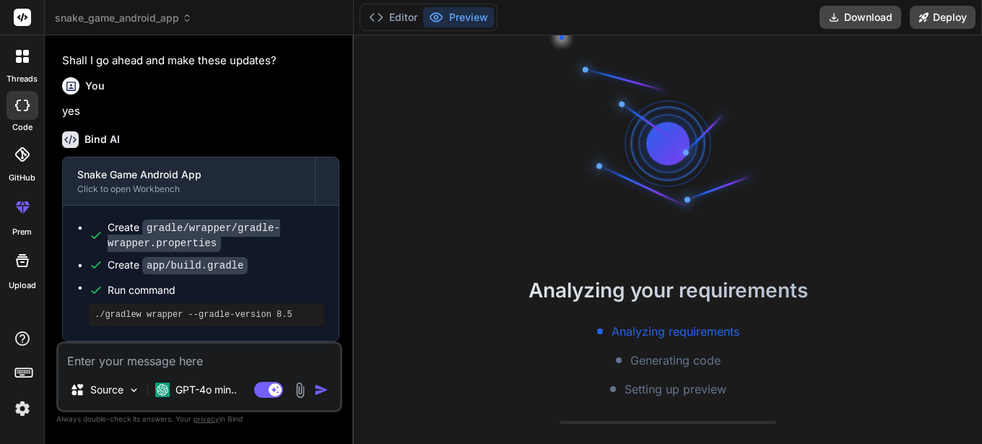
scroll to position [1688, 0]
type textarea "x"
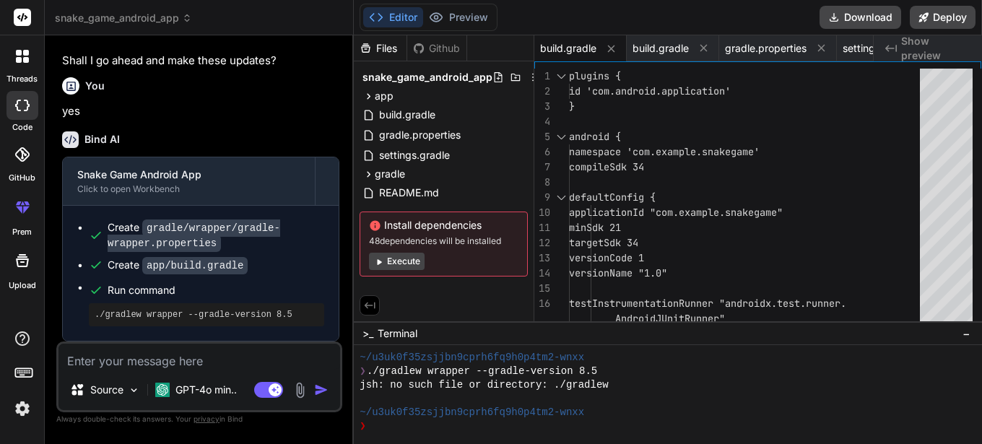
scroll to position [1669, 0]
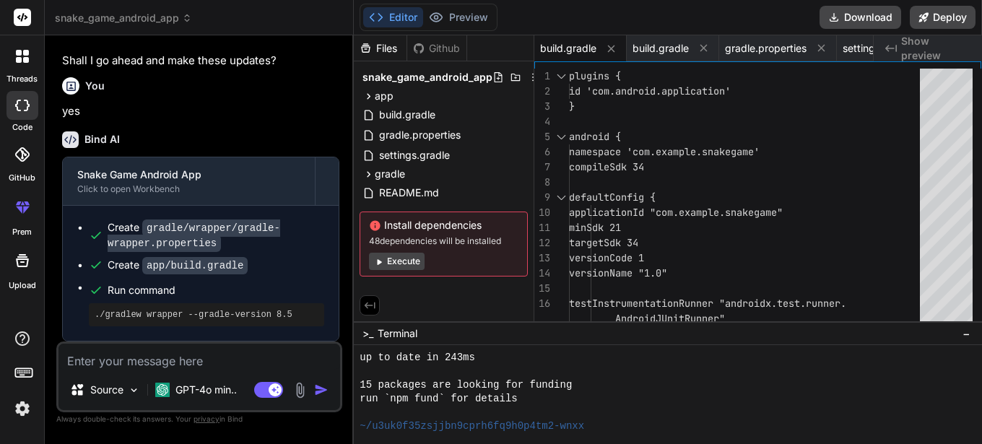
click at [161, 358] on textarea at bounding box center [200, 357] width 282 height 26
type textarea "n"
type textarea "x"
type textarea "no"
type textarea "x"
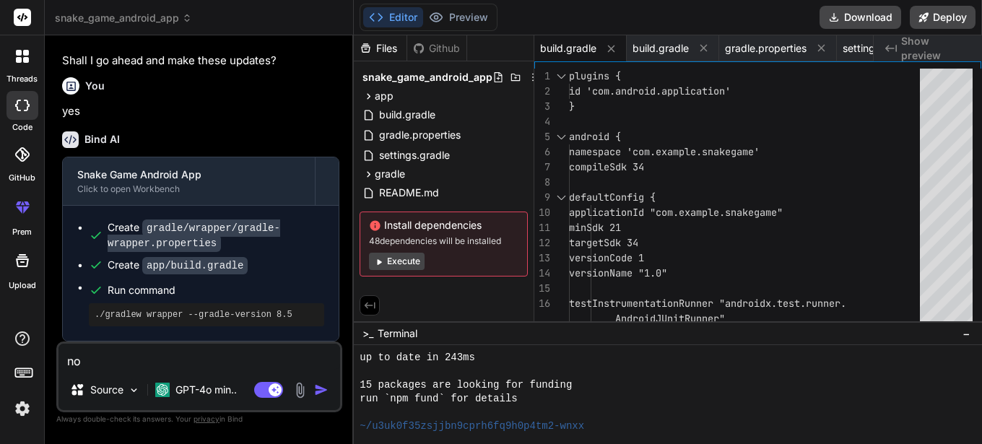
type textarea "n"
type textarea "x"
click at [612, 47] on icon at bounding box center [611, 49] width 12 height 12
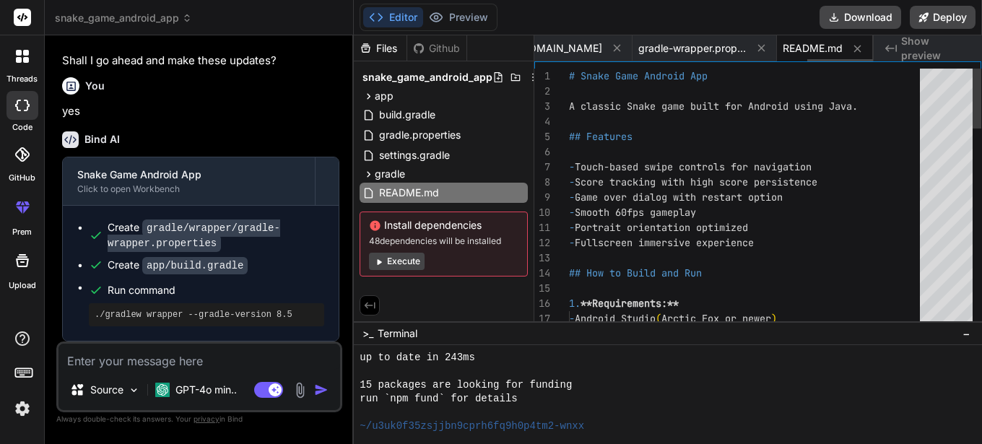
click at [612, 47] on icon at bounding box center [617, 48] width 12 height 12
click at [612, 47] on icon at bounding box center [613, 48] width 12 height 12
click at [627, 47] on icon at bounding box center [633, 48] width 12 height 12
click at [612, 47] on icon at bounding box center [617, 48] width 12 height 12
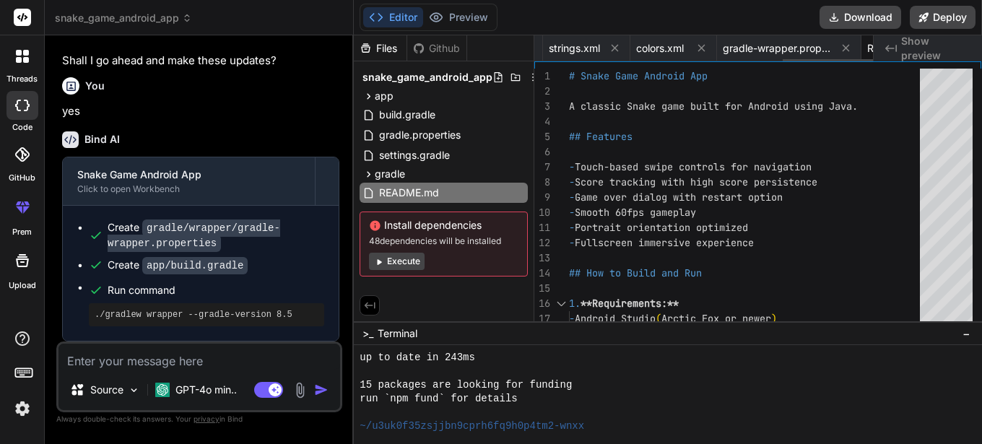
click at [612, 47] on icon at bounding box center [615, 48] width 12 height 12
click at [629, 47] on icon at bounding box center [635, 48] width 12 height 12
click at [612, 47] on icon at bounding box center [616, 48] width 12 height 12
click at [612, 47] on icon at bounding box center [617, 48] width 12 height 12
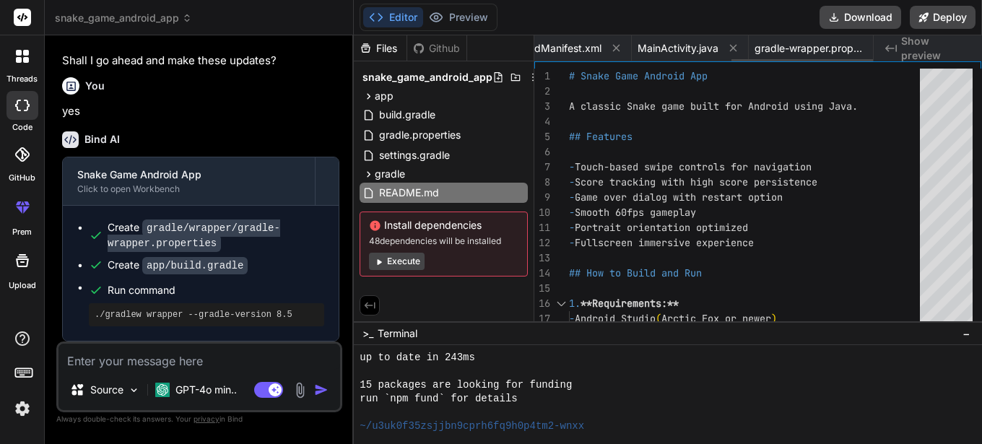
click at [612, 47] on icon at bounding box center [616, 48] width 12 height 12
click at [612, 47] on icon at bounding box center [617, 48] width 12 height 12
click at [612, 47] on icon at bounding box center [616, 48] width 12 height 12
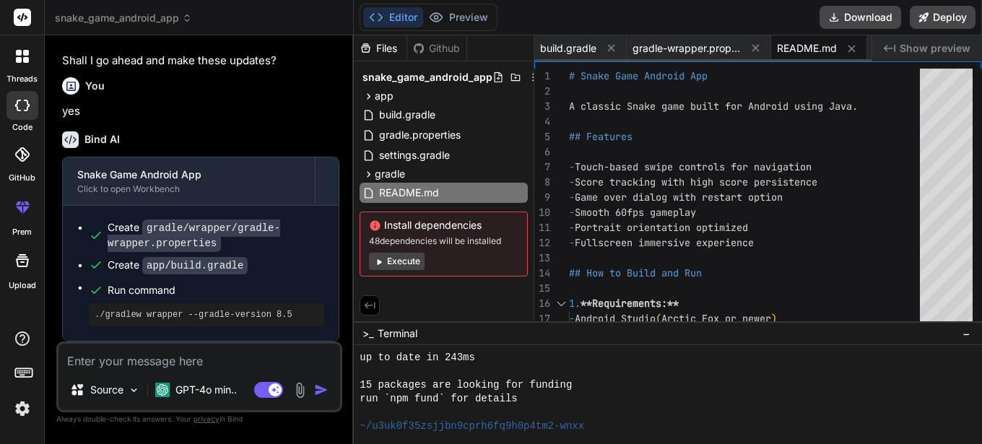
click at [612, 47] on icon at bounding box center [611, 48] width 12 height 12
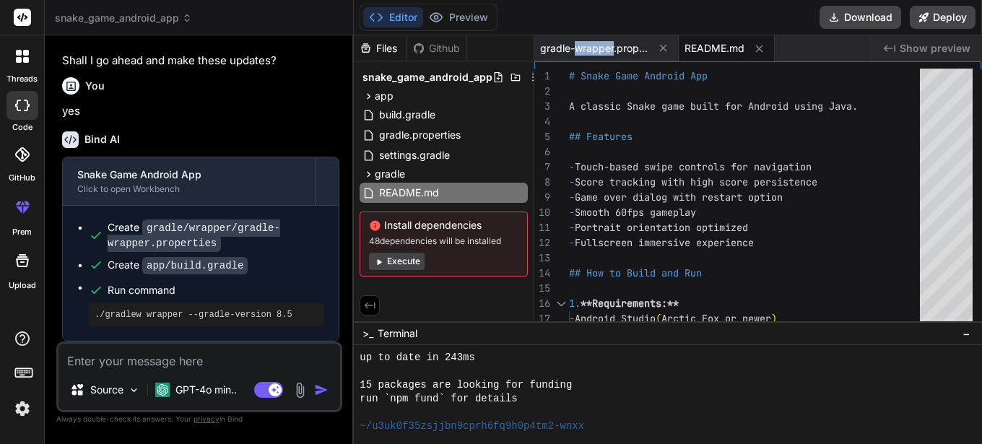
click at [612, 47] on span "gradle-wrapper.properties" at bounding box center [594, 48] width 108 height 14
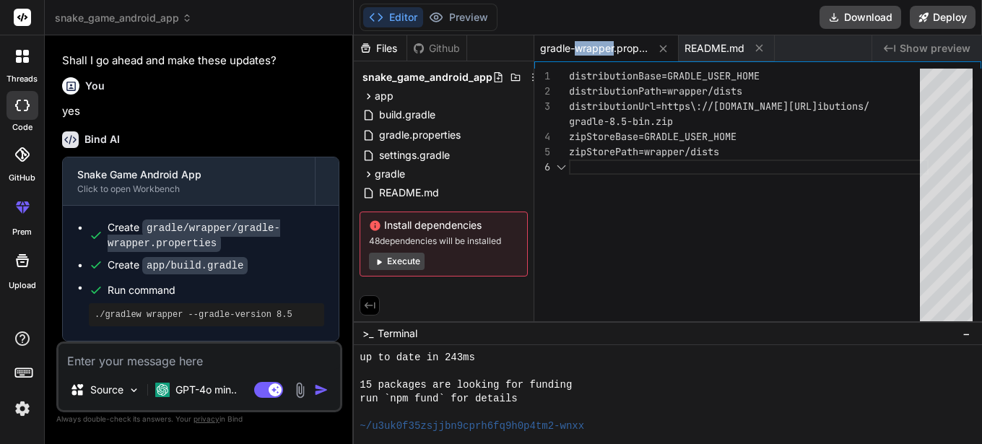
click at [612, 47] on span "gradle-wrapper.properties" at bounding box center [594, 48] width 108 height 14
click at [659, 45] on icon at bounding box center [663, 49] width 12 height 12
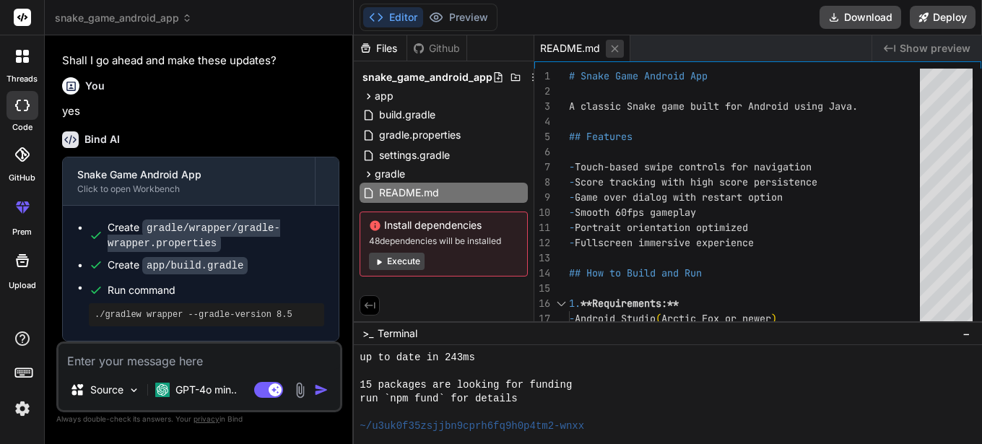
click at [619, 45] on icon at bounding box center [615, 49] width 12 height 12
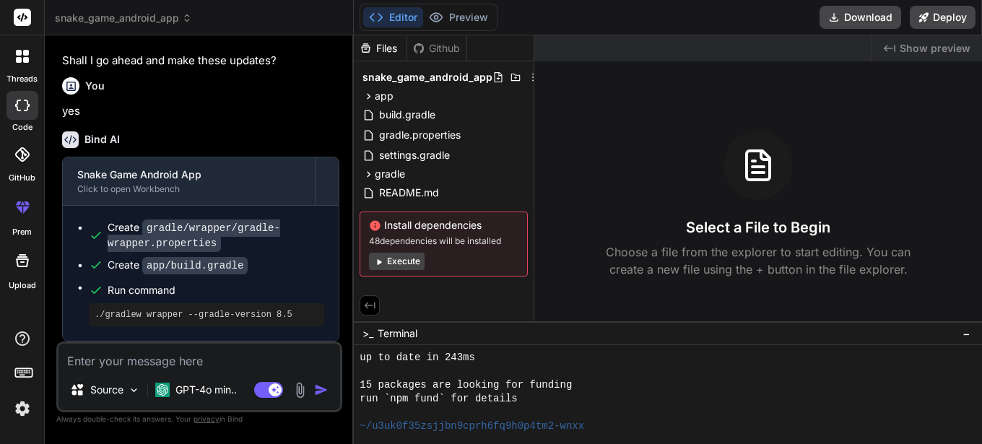
click at [11, 90] on div "code" at bounding box center [22, 109] width 44 height 48
click at [18, 101] on icon at bounding box center [18, 106] width 6 height 12
click at [17, 52] on icon at bounding box center [19, 53] width 6 height 6
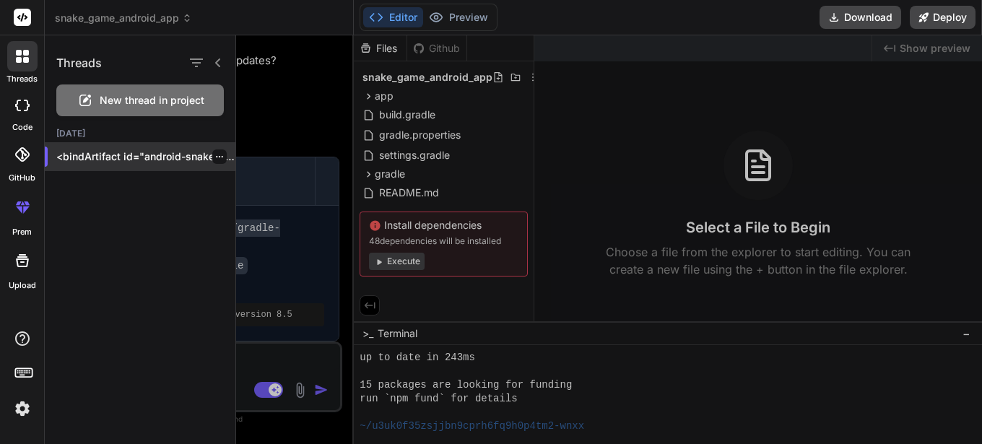
click at [215, 154] on icon "button" at bounding box center [219, 156] width 9 height 9
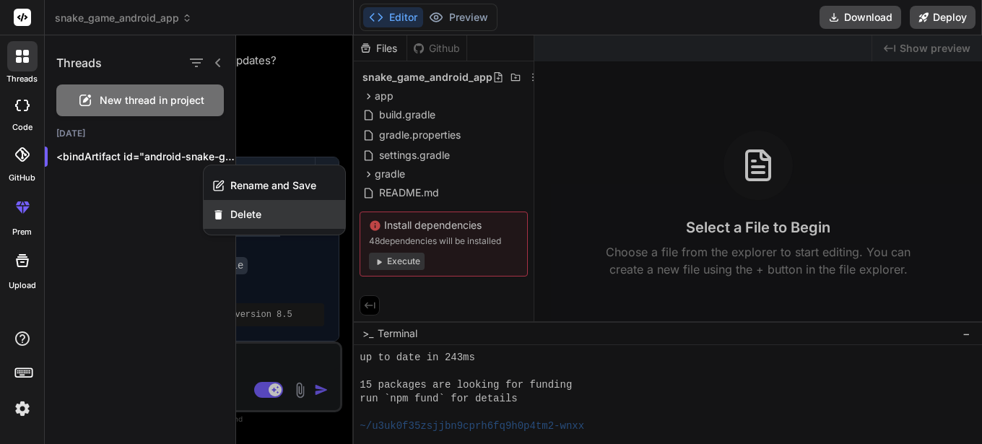
click at [246, 217] on span "Delete" at bounding box center [245, 214] width 31 height 14
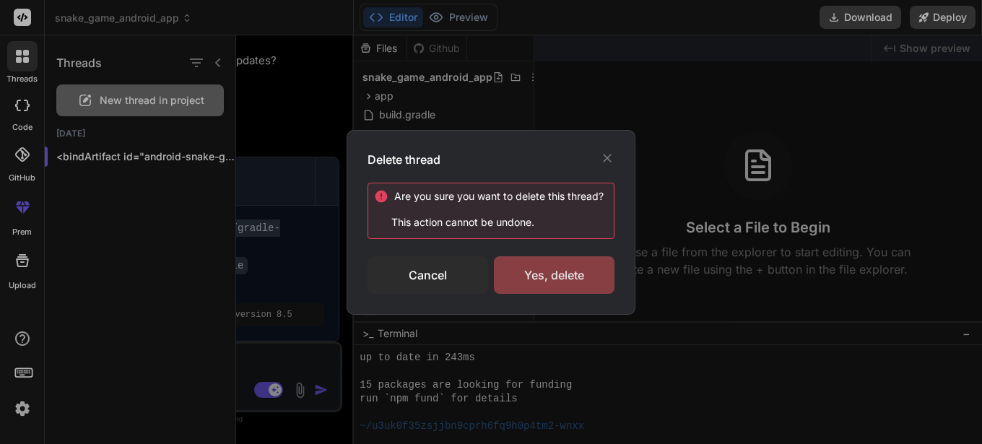
click at [553, 282] on div "Yes, delete" at bounding box center [554, 275] width 121 height 38
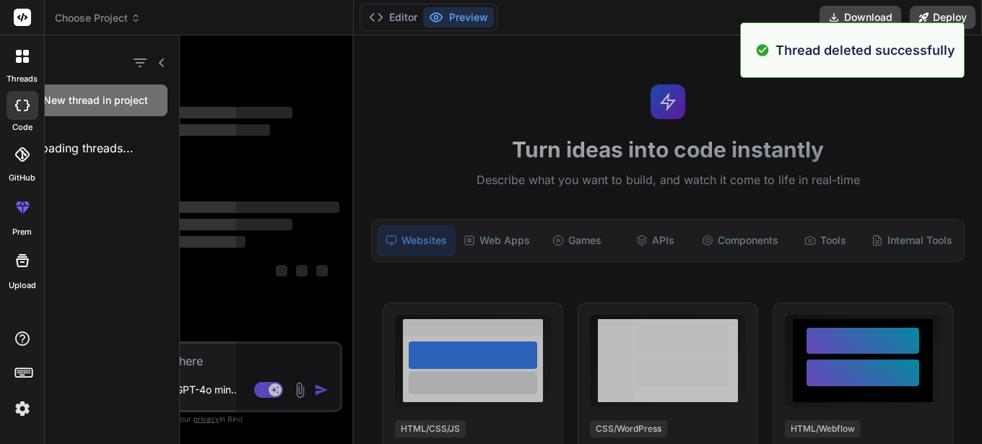
scroll to position [1674, 0]
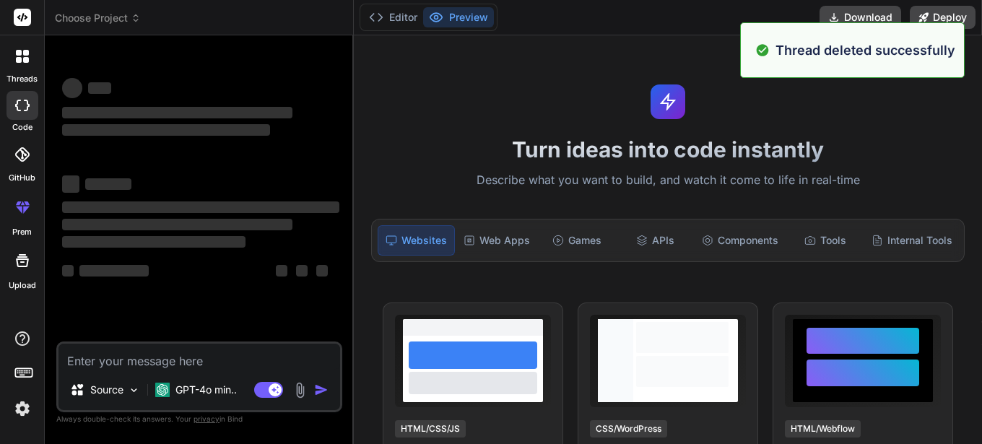
type textarea "x"
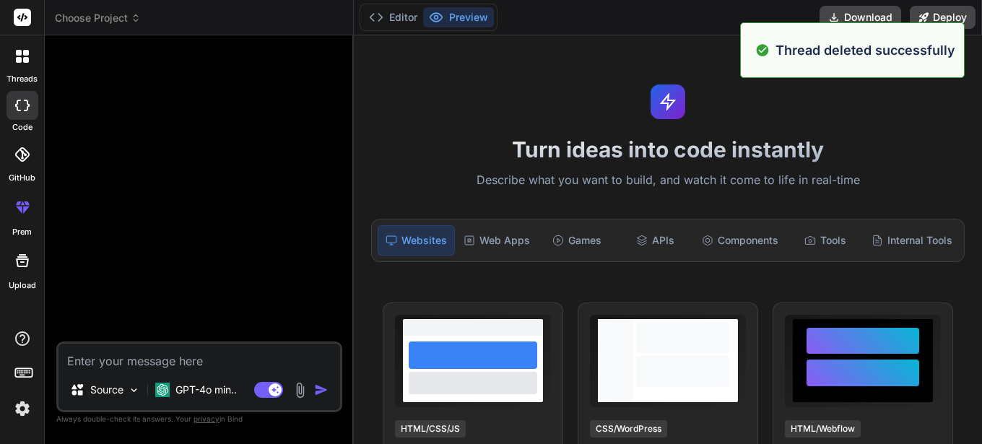
click at [120, 362] on textarea at bounding box center [200, 357] width 282 height 26
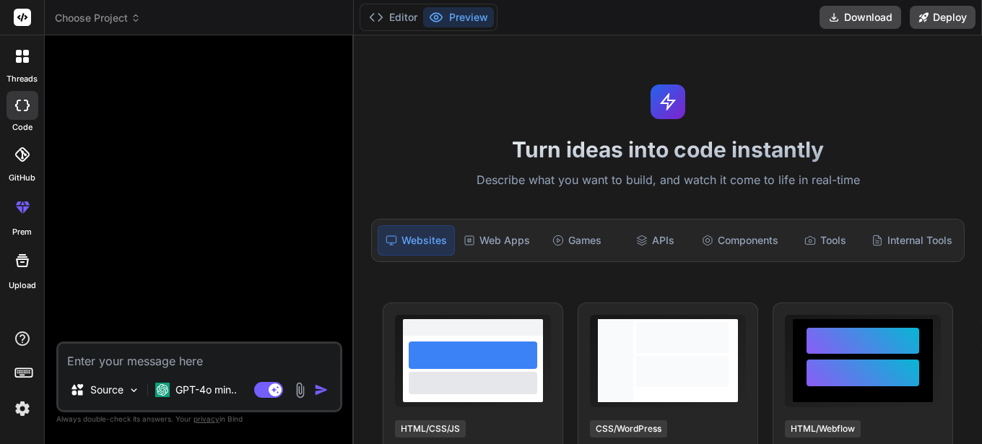
type textarea "w"
type textarea "x"
type textarea "wr"
type textarea "x"
type textarea "wri"
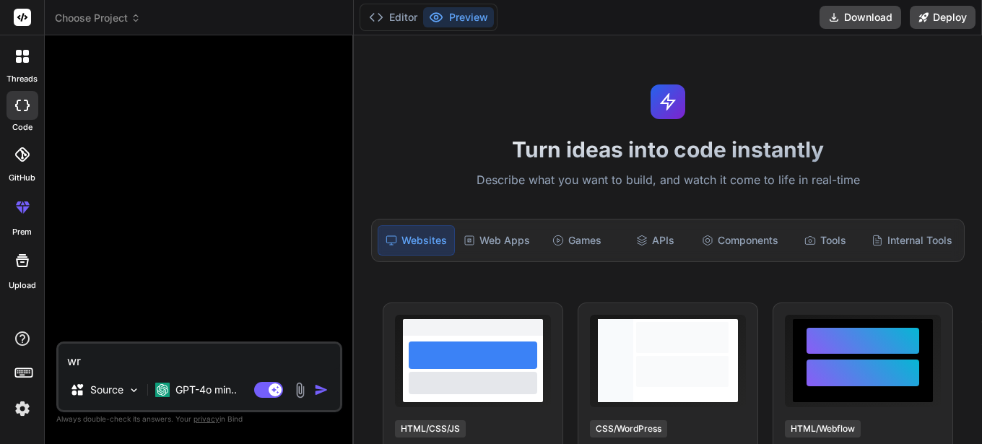
type textarea "x"
type textarea "writ"
type textarea "x"
type textarea "write"
type textarea "x"
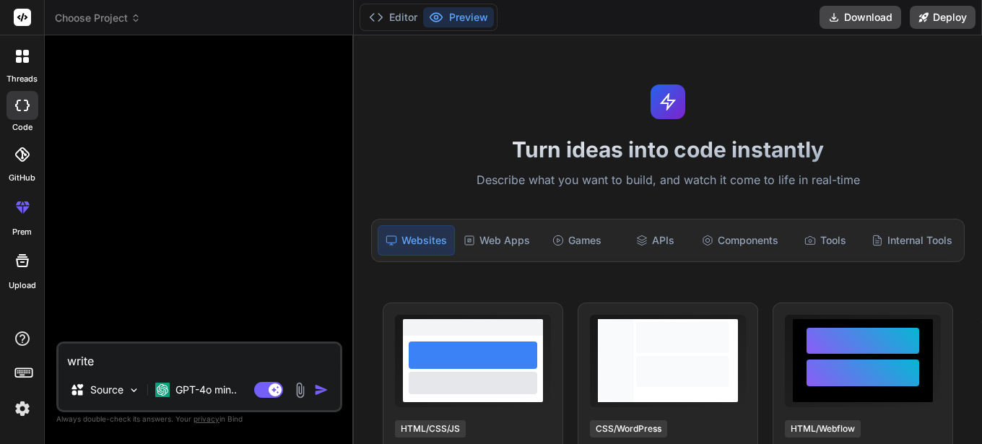
type textarea "write"
type textarea "x"
type textarea "write a"
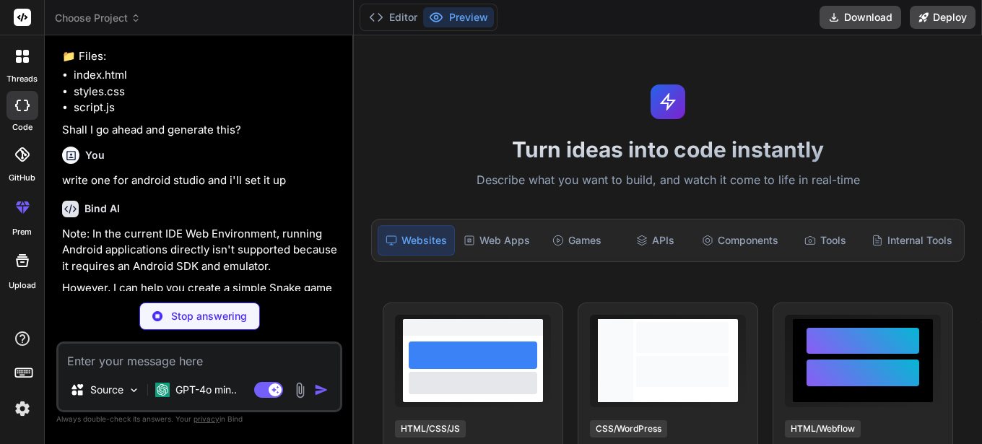
scroll to position [766, 0]
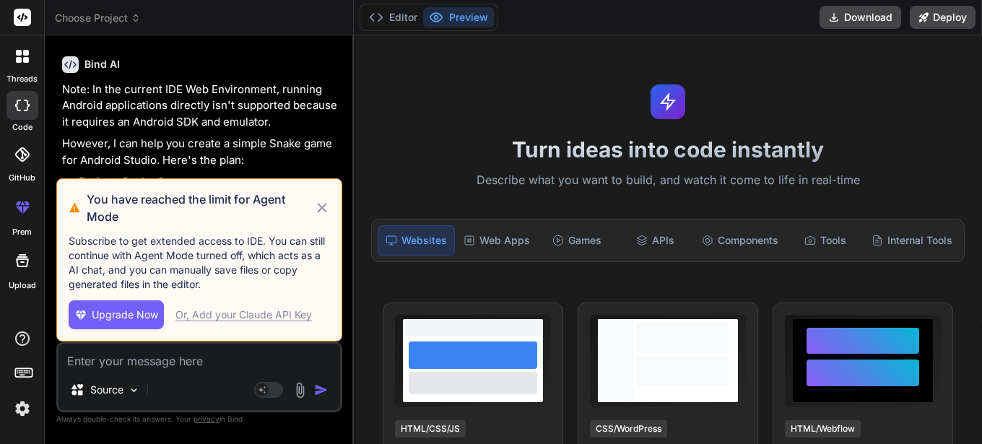
click at [316, 207] on icon at bounding box center [322, 207] width 17 height 17
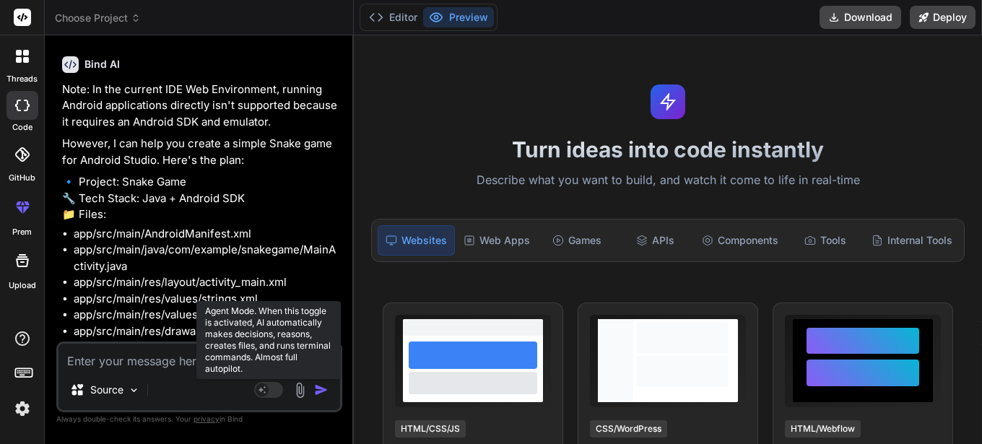
click at [269, 394] on rect at bounding box center [268, 390] width 29 height 16
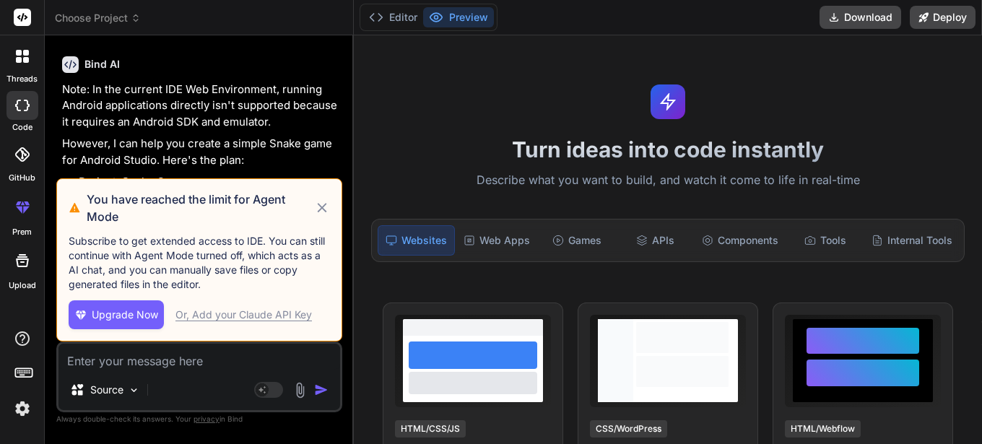
click at [323, 203] on icon at bounding box center [322, 207] width 17 height 17
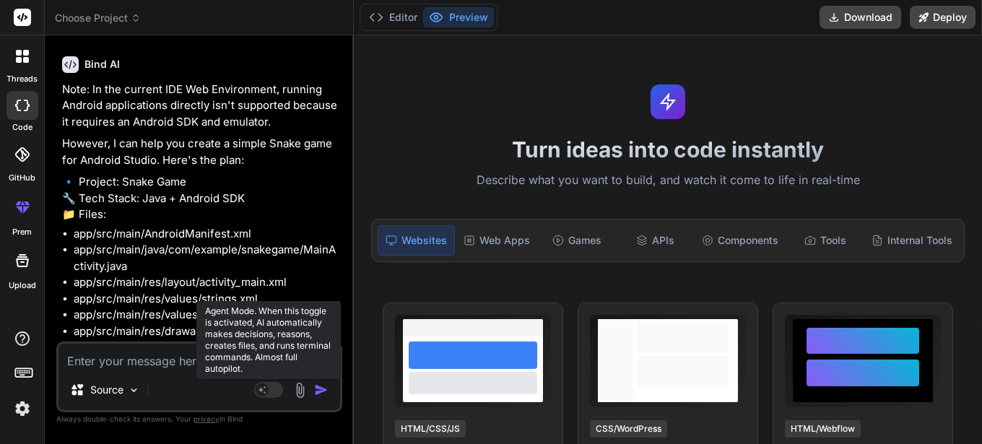
click at [261, 387] on rect at bounding box center [262, 390] width 13 height 13
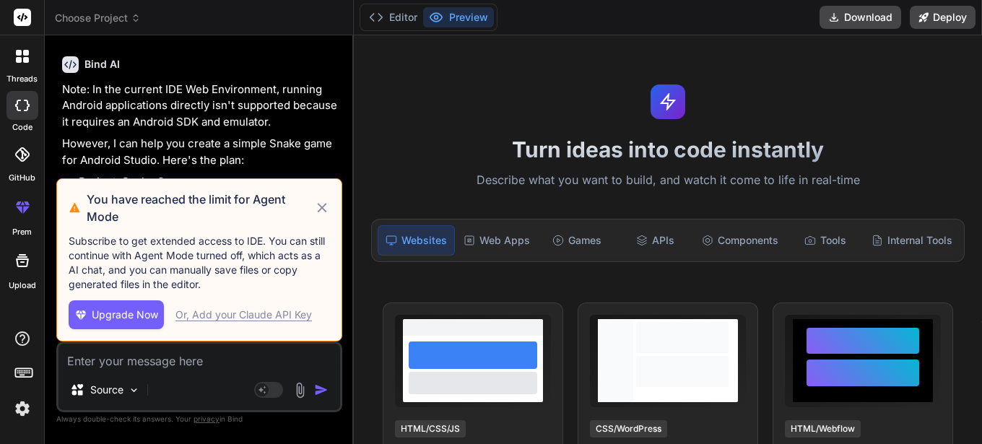
click at [129, 316] on span "Upgrade Now" at bounding box center [125, 315] width 66 height 14
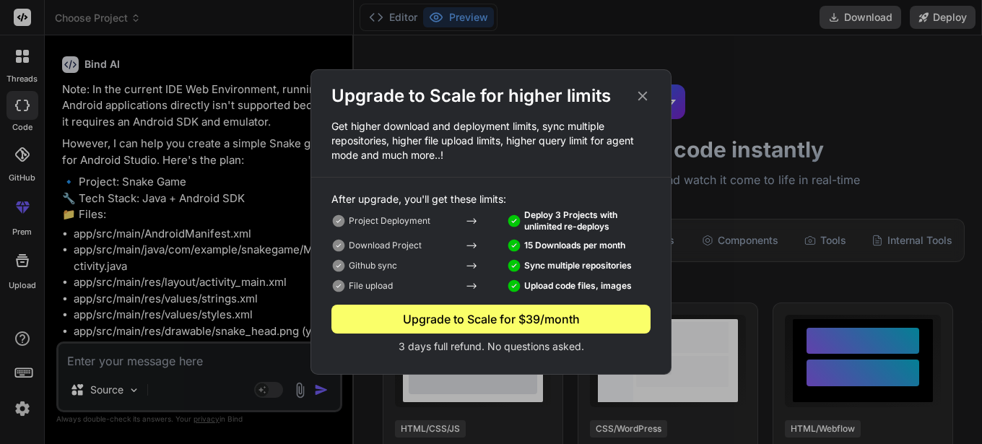
click at [648, 98] on icon at bounding box center [643, 96] width 16 height 16
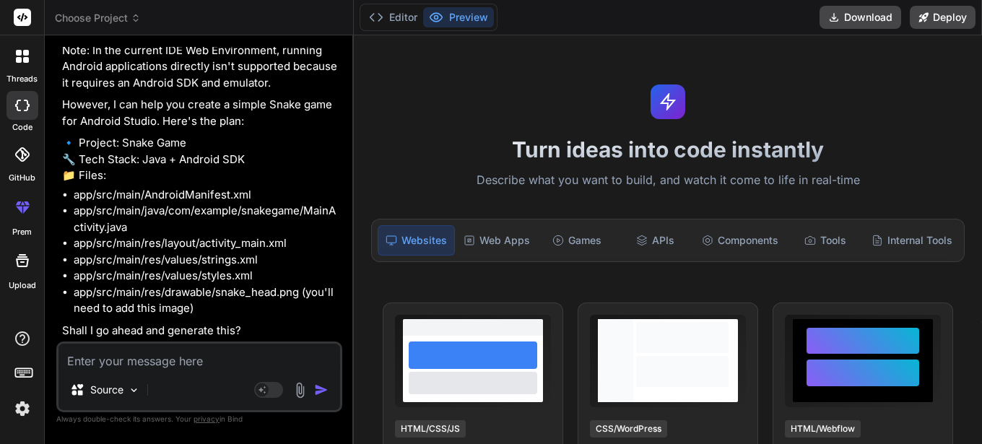
scroll to position [902, 0]
click at [186, 363] on textarea at bounding box center [200, 357] width 282 height 26
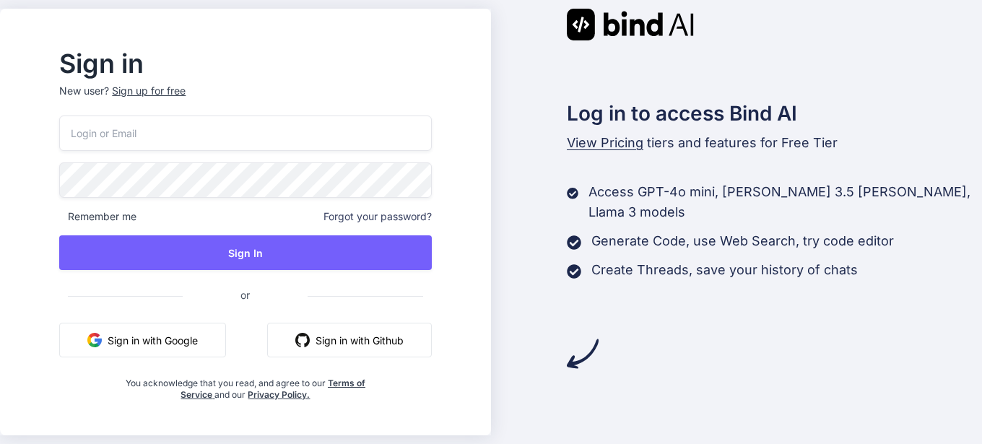
click at [173, 342] on button "Sign in with Google" at bounding box center [142, 340] width 167 height 35
